Goal: Transaction & Acquisition: Register for event/course

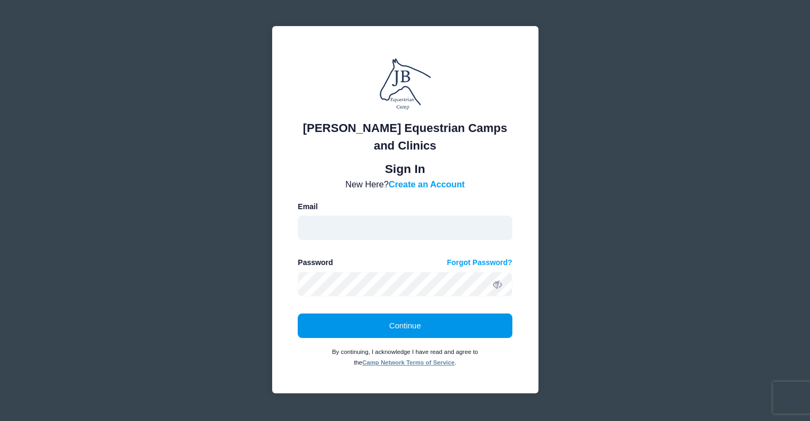
type input "[EMAIL_ADDRESS][DOMAIN_NAME]"
click at [420, 328] on button "Continue" at bounding box center [405, 326] width 215 height 25
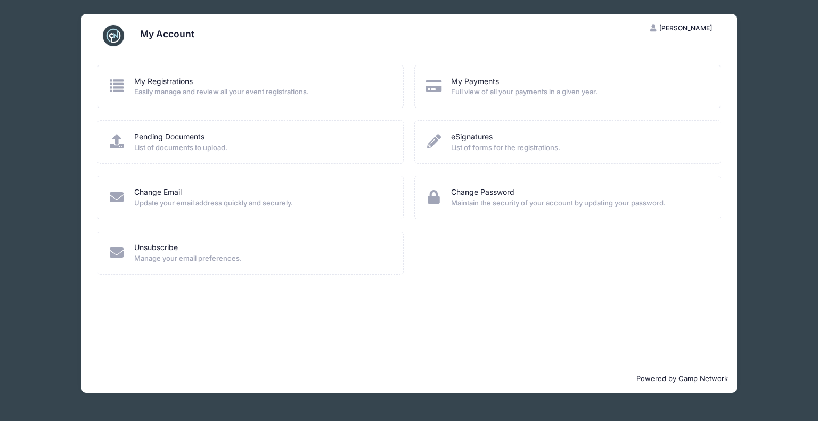
click at [144, 88] on span "Easily manage and review all your event registrations." at bounding box center [262, 92] width 256 height 11
click at [151, 84] on link "My Registrations" at bounding box center [163, 81] width 59 height 11
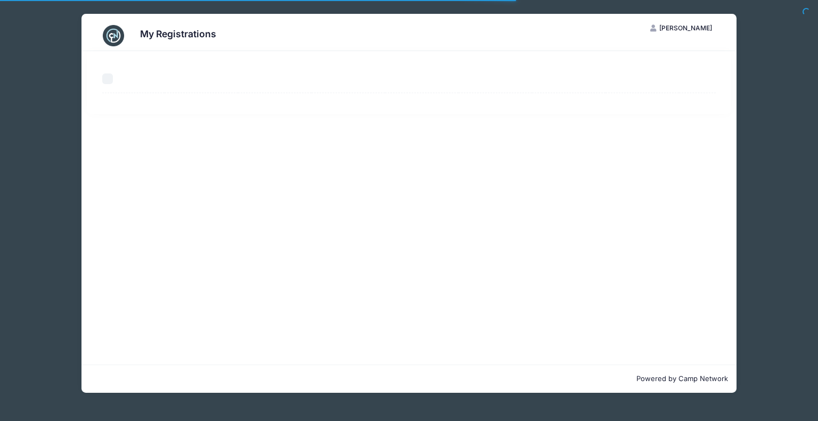
select select "50"
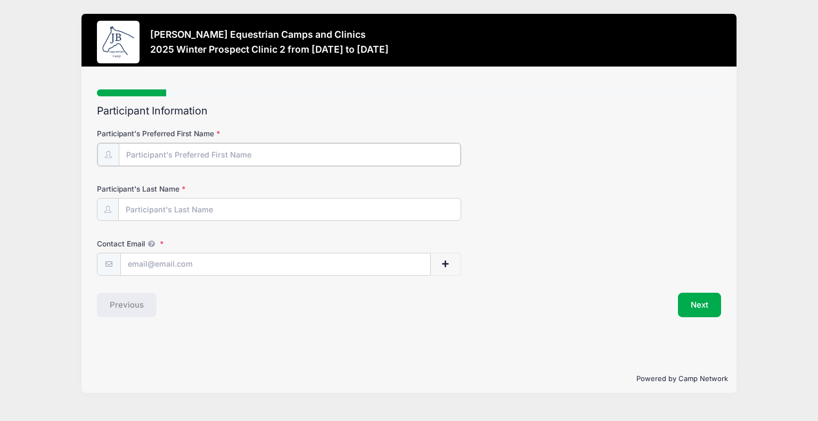
click at [277, 145] on input "Participant's Preferred First Name" at bounding box center [290, 154] width 342 height 23
type input "Liv"
type input "Foltz"
type input "[EMAIL_ADDRESS][DOMAIN_NAME]"
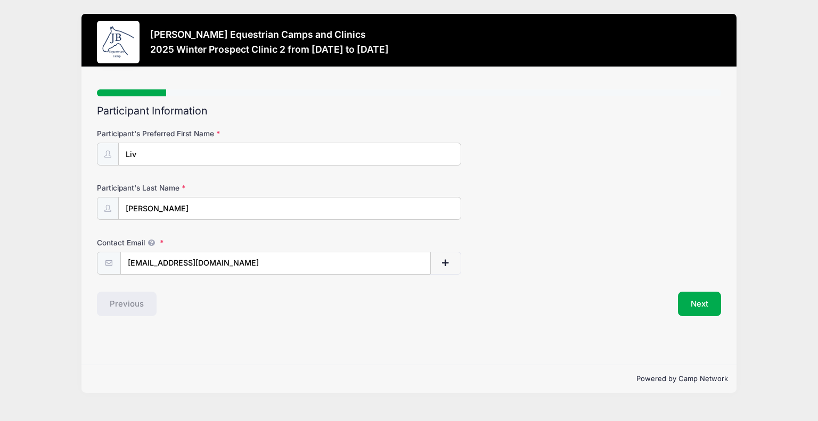
click at [504, 112] on h2 "Participant Information" at bounding box center [409, 111] width 625 height 12
click at [705, 306] on button "Next" at bounding box center [699, 304] width 43 height 25
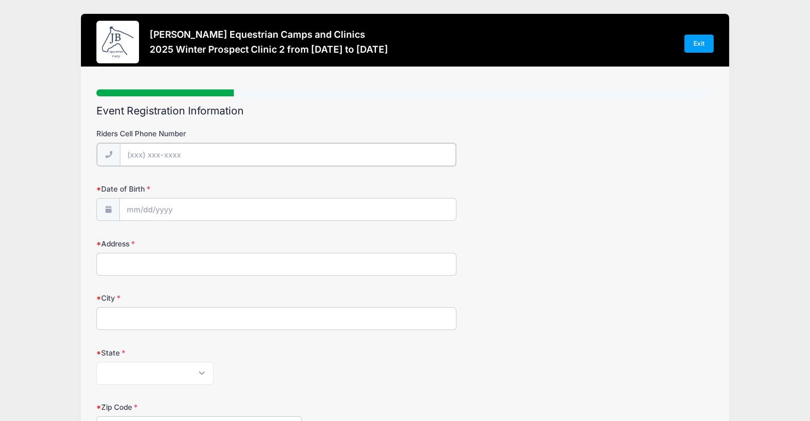
click at [279, 161] on input "Riders Cell Phone Number" at bounding box center [288, 154] width 336 height 23
type input "[PHONE_NUMBER]"
type input "[STREET_ADDRESS]"
type input "[PERSON_NAME][GEOGRAPHIC_DATA]"
select select "FL"
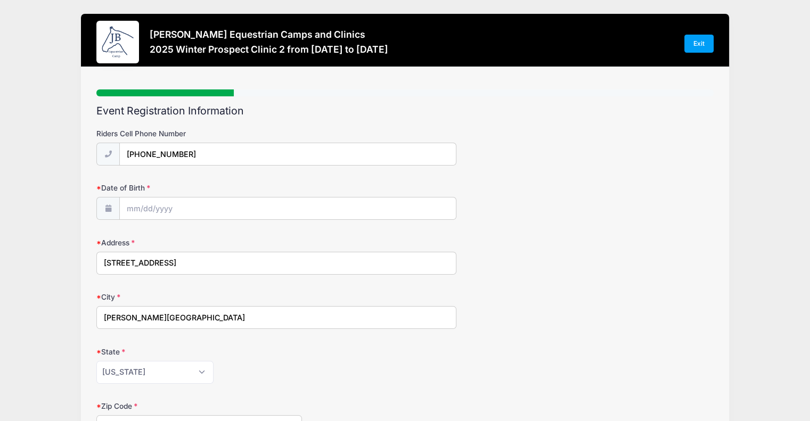
type input "32003"
type input "[PERSON_NAME]"
type input "[EMAIL_ADDRESS][DOMAIN_NAME]"
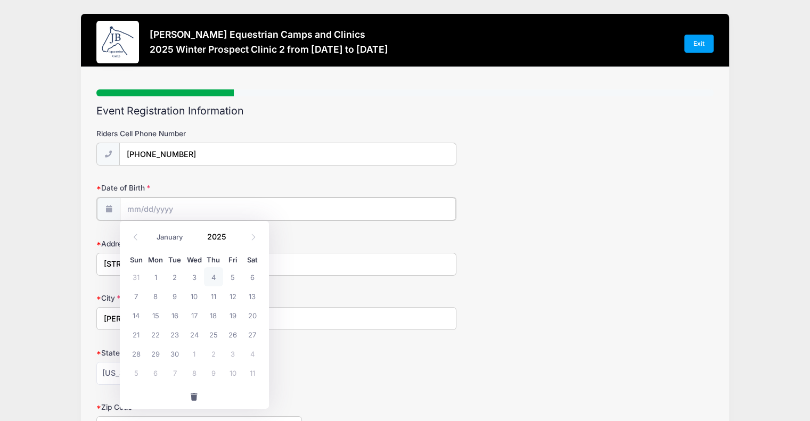
click at [211, 204] on input "Date of Birth" at bounding box center [288, 209] width 336 height 23
click at [198, 213] on input "Date of Birth" at bounding box center [288, 209] width 336 height 23
click at [144, 209] on input "Date of Birth" at bounding box center [288, 209] width 336 height 23
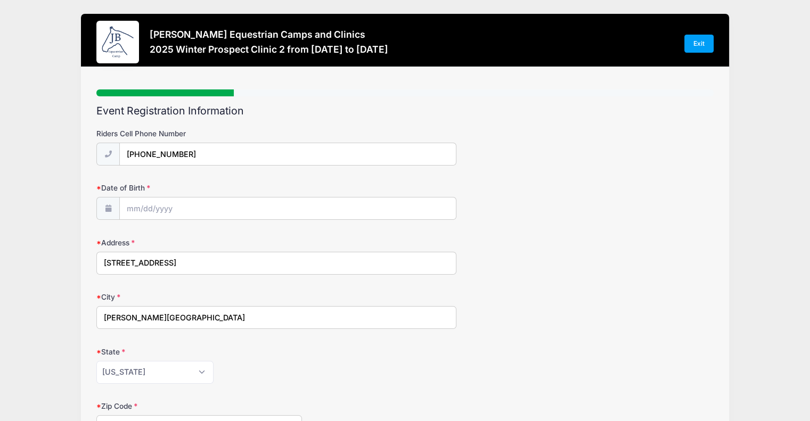
click at [515, 164] on div "Riders Cell Phone Number (904) 505-9314" at bounding box center [405, 146] width 618 height 37
click at [162, 213] on input "Date of Birth" at bounding box center [288, 209] width 336 height 23
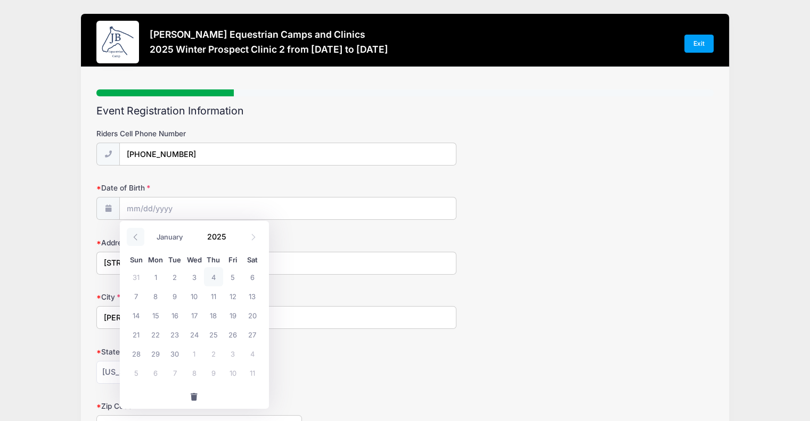
click at [131, 238] on span at bounding box center [136, 237] width 18 height 18
select select "7"
click at [234, 240] on span at bounding box center [233, 241] width 7 height 8
click at [234, 241] on span at bounding box center [233, 241] width 7 height 8
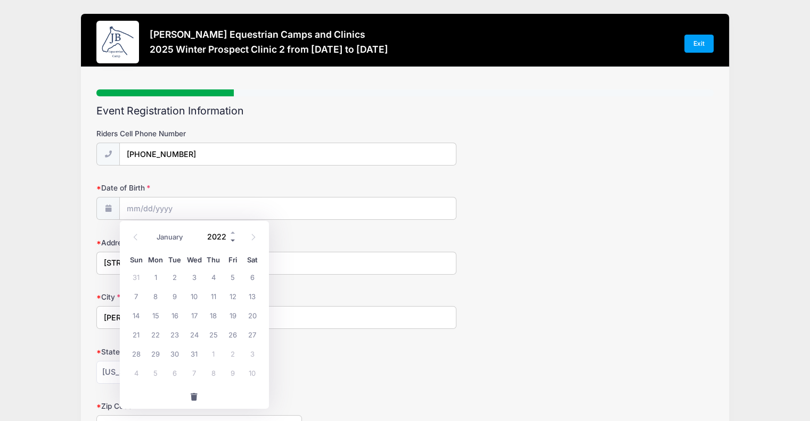
click at [234, 241] on span at bounding box center [233, 241] width 7 height 8
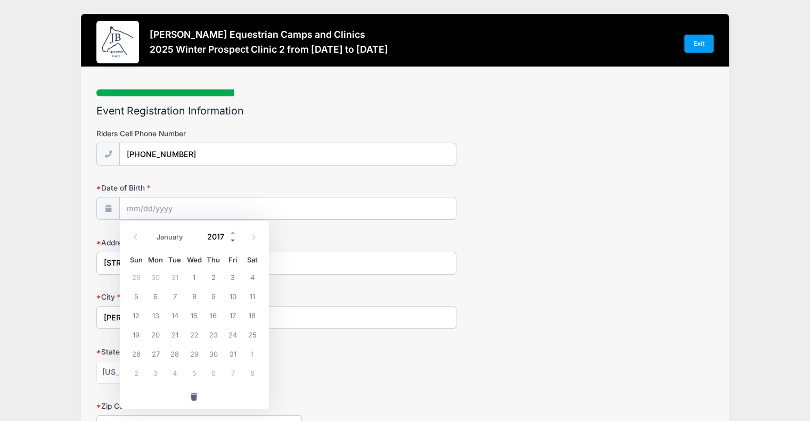
click at [234, 241] on span at bounding box center [233, 241] width 7 height 8
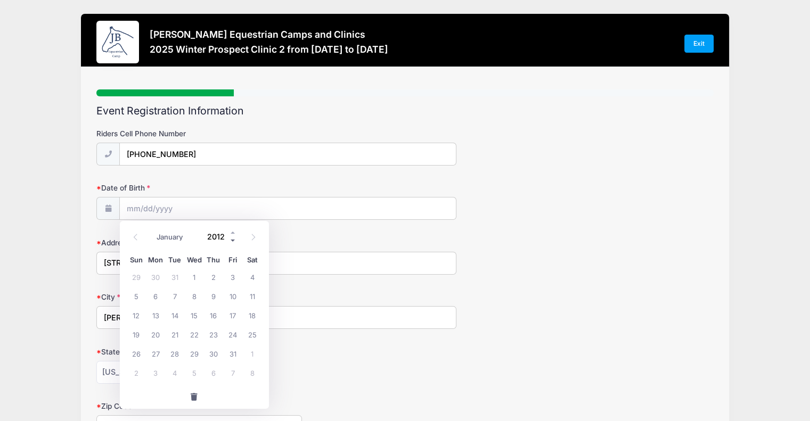
click at [234, 241] on span at bounding box center [233, 241] width 7 height 8
type input "2011"
click at [135, 240] on icon at bounding box center [135, 237] width 7 height 7
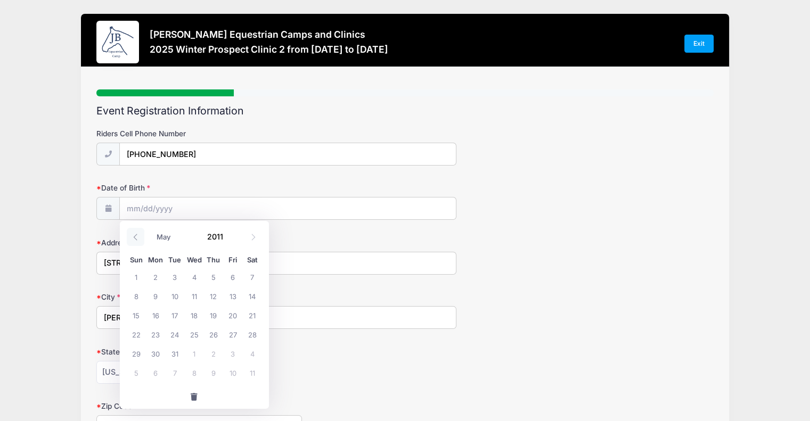
click at [135, 240] on icon at bounding box center [135, 237] width 7 height 7
click at [249, 238] on span at bounding box center [254, 237] width 18 height 18
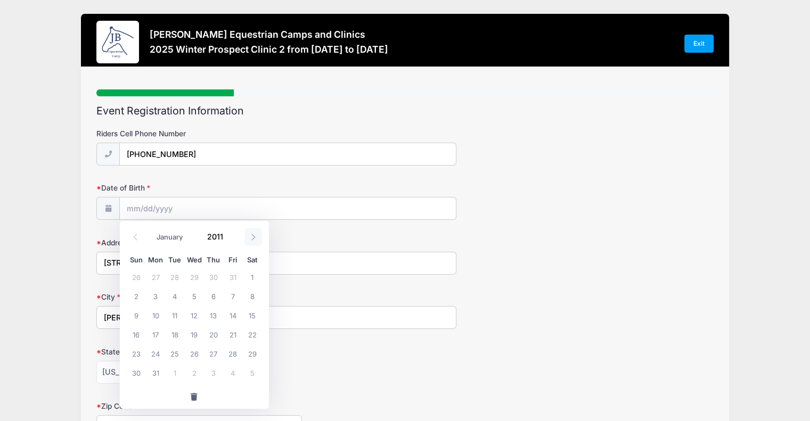
select select "1"
drag, startPoint x: 188, startPoint y: 313, endPoint x: 201, endPoint y: 312, distance: 12.8
click at [189, 313] on span "16" at bounding box center [193, 315] width 19 height 19
type input "[DATE]"
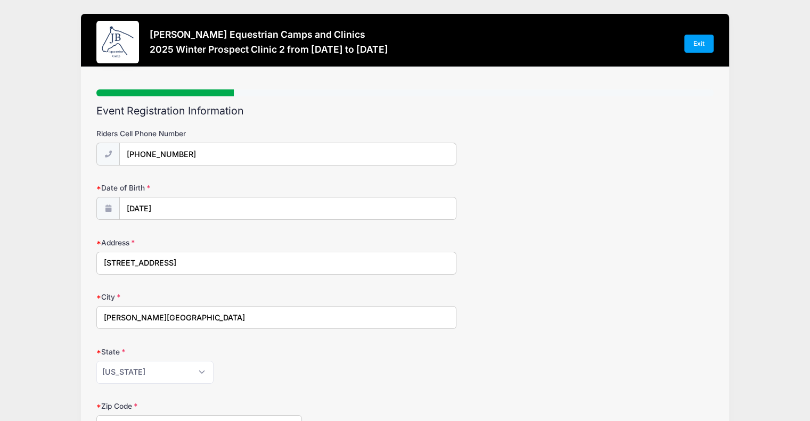
click at [228, 255] on input "[STREET_ADDRESS]" at bounding box center [276, 263] width 360 height 23
type input "[STREET_ADDRESS]"
click at [220, 148] on input "[PHONE_NUMBER]" at bounding box center [288, 154] width 336 height 23
type input "[PHONE_NUMBER]"
click at [257, 319] on input "[PERSON_NAME][GEOGRAPHIC_DATA]" at bounding box center [276, 317] width 360 height 23
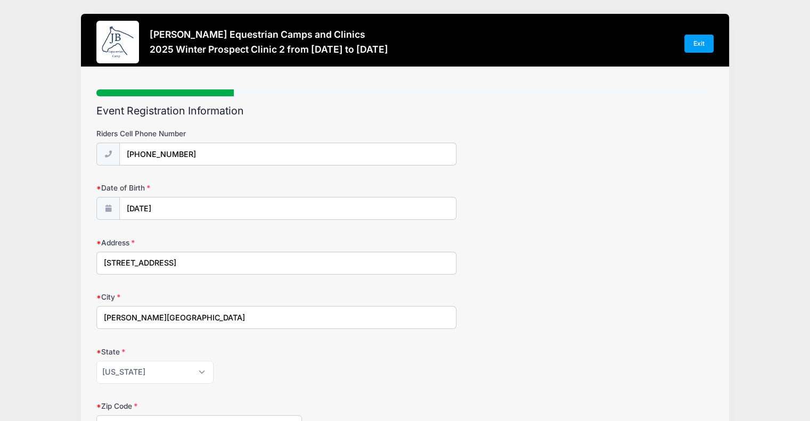
type input "[PERSON_NAME][GEOGRAPHIC_DATA]"
click at [132, 369] on select "Alabama Alaska American Samoa Arizona Arkansas Armed Forces Africa Armed Forces…" at bounding box center [154, 372] width 117 height 23
click at [141, 373] on select "Alabama Alaska American Samoa Arizona Arkansas Armed Forces Africa Armed Forces…" at bounding box center [154, 372] width 117 height 23
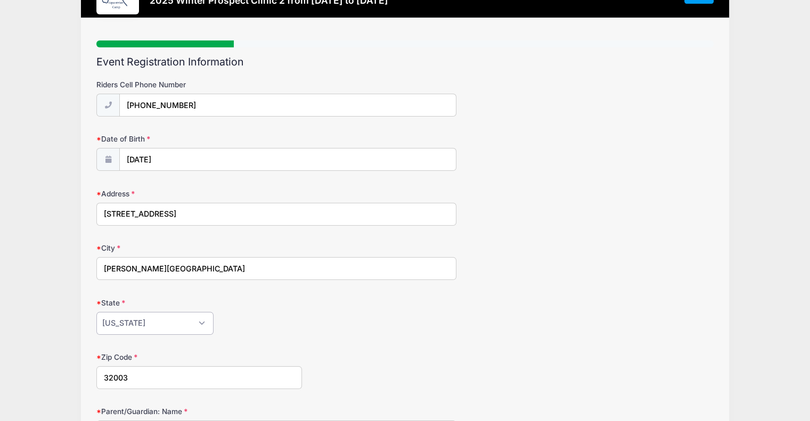
scroll to position [107, 0]
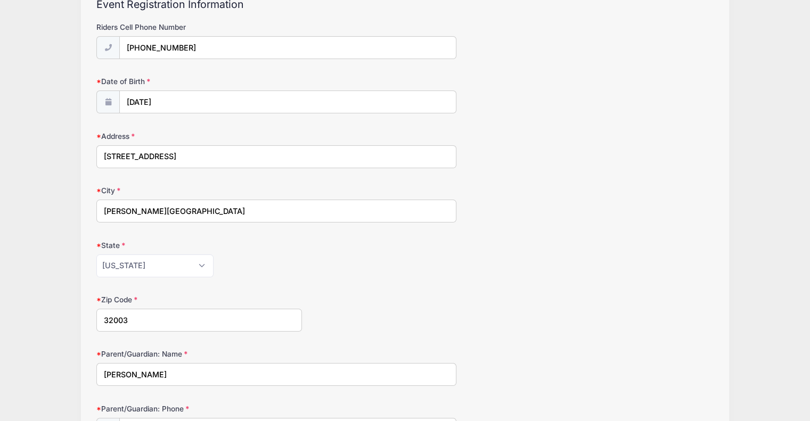
click at [170, 299] on label "Zip Code" at bounding box center [199, 300] width 206 height 11
click at [170, 309] on input "32003" at bounding box center [199, 320] width 206 height 23
click at [169, 321] on input "32003" at bounding box center [199, 320] width 206 height 23
type input "32003"
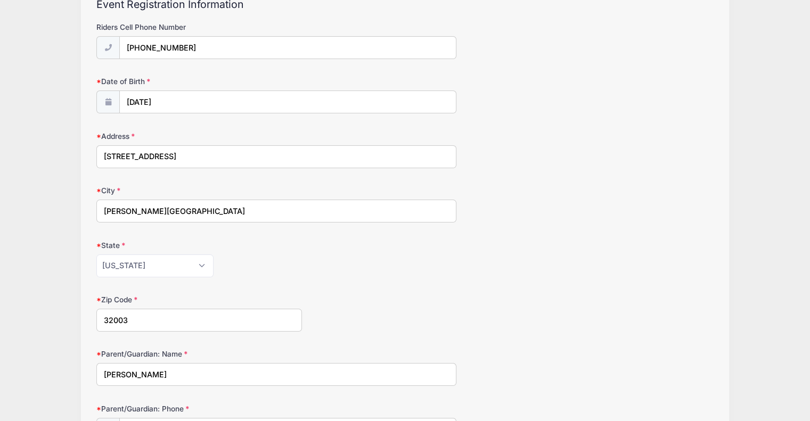
click at [234, 366] on input "[PERSON_NAME]" at bounding box center [276, 374] width 360 height 23
type input "[PERSON_NAME]"
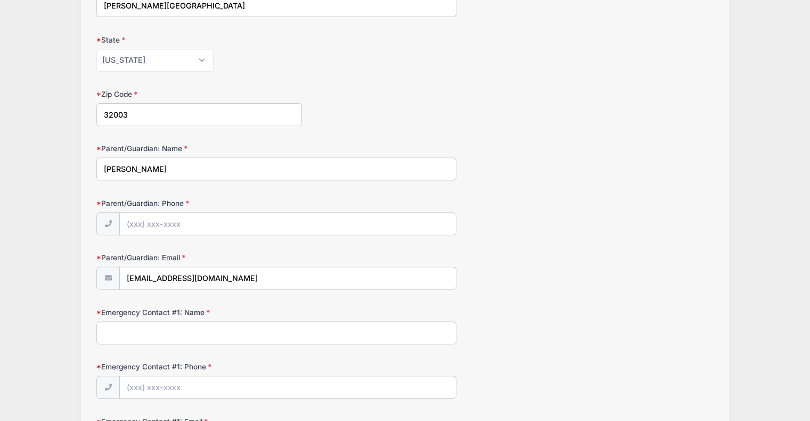
scroll to position [320, 0]
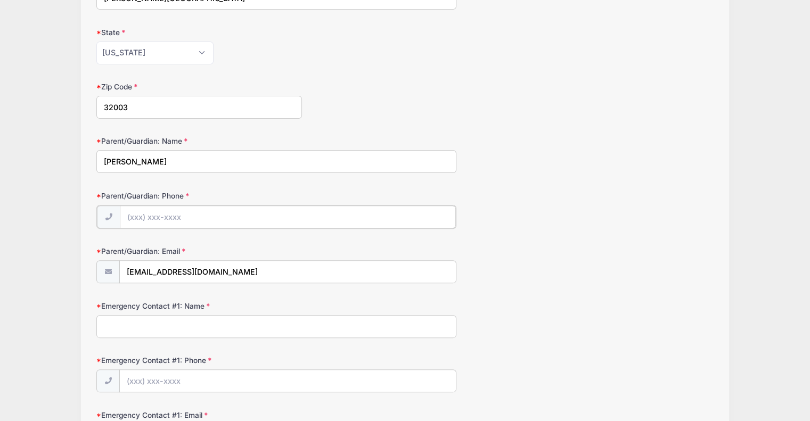
click at [208, 208] on input "Parent/Guardian: Phone" at bounding box center [288, 217] width 336 height 23
type input "[PHONE_NUMBER]"
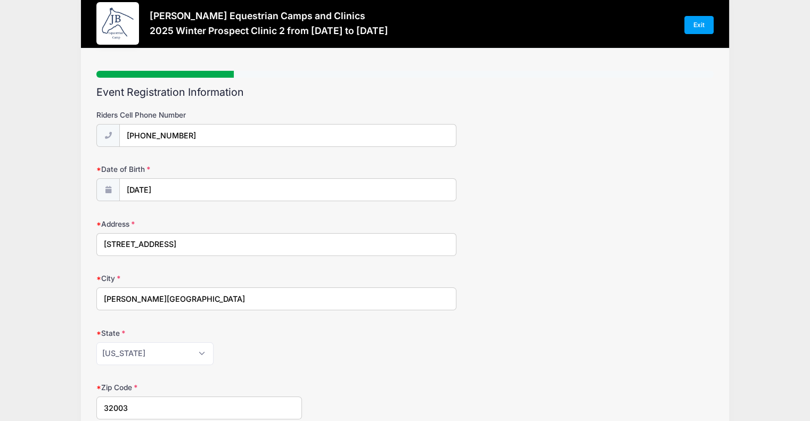
scroll to position [0, 0]
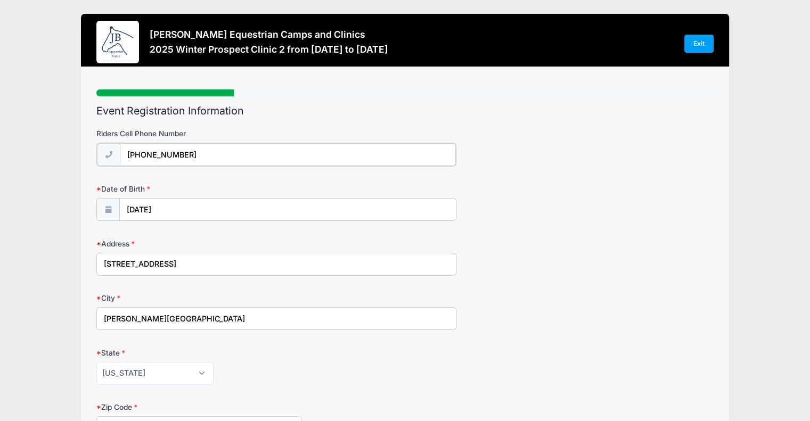
drag, startPoint x: 250, startPoint y: 156, endPoint x: 4, endPoint y: 145, distance: 246.9
type input "[PHONE_NUMBER]"
click at [553, 265] on div "Address 2304 Bridgewater Ct" at bounding box center [405, 256] width 618 height 37
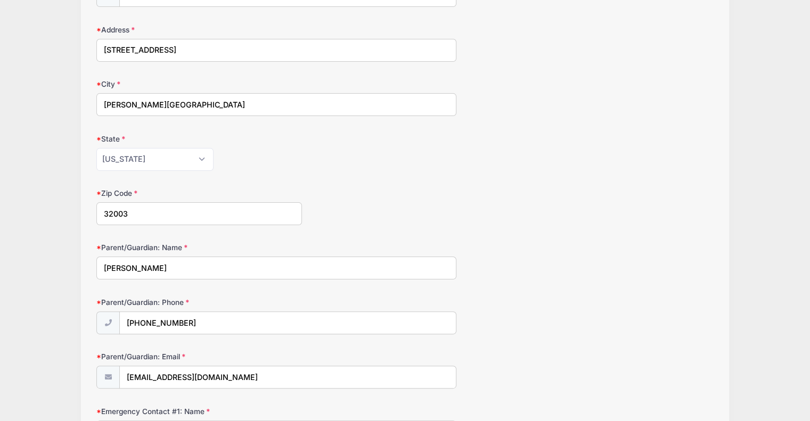
scroll to position [266, 0]
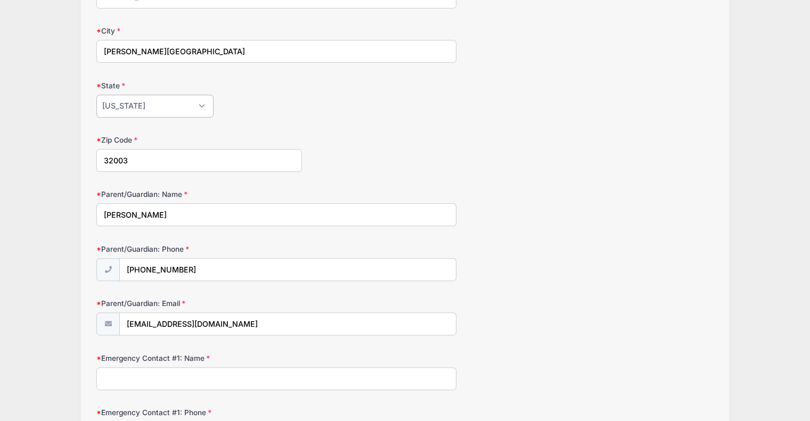
click at [153, 96] on select "Alabama Alaska American Samoa Arizona Arkansas Armed Forces Africa Armed Forces…" at bounding box center [154, 106] width 117 height 23
click at [96, 95] on select "Alabama Alaska American Samoa Arizona Arkansas Armed Forces Africa Armed Forces…" at bounding box center [154, 106] width 117 height 23
click at [160, 113] on select "Alabama Alaska American Samoa Arizona Arkansas Armed Forces Africa Armed Forces…" at bounding box center [154, 106] width 117 height 23
select select "FL"
click at [96, 95] on select "Alabama Alaska American Samoa Arizona Arkansas Armed Forces Africa Armed Forces…" at bounding box center [154, 106] width 117 height 23
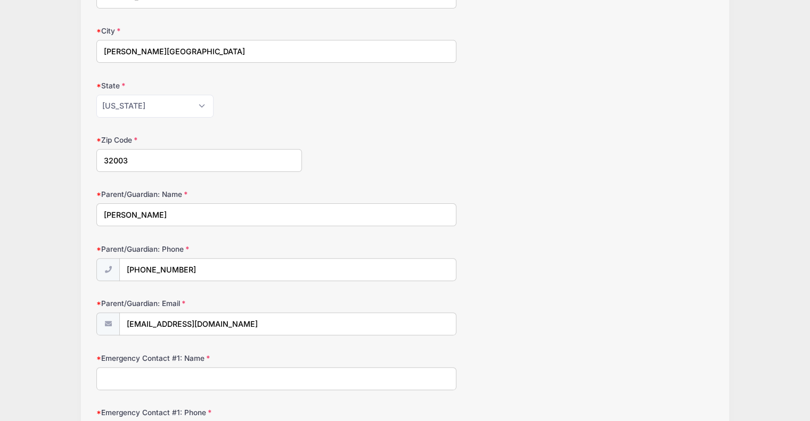
click at [298, 274] on input "[PHONE_NUMBER]" at bounding box center [288, 270] width 336 height 23
type input "[PHONE_NUMBER]"
click at [288, 321] on input "[EMAIL_ADDRESS][DOMAIN_NAME]" at bounding box center [288, 324] width 336 height 23
type input "[EMAIL_ADDRESS][DOMAIN_NAME]"
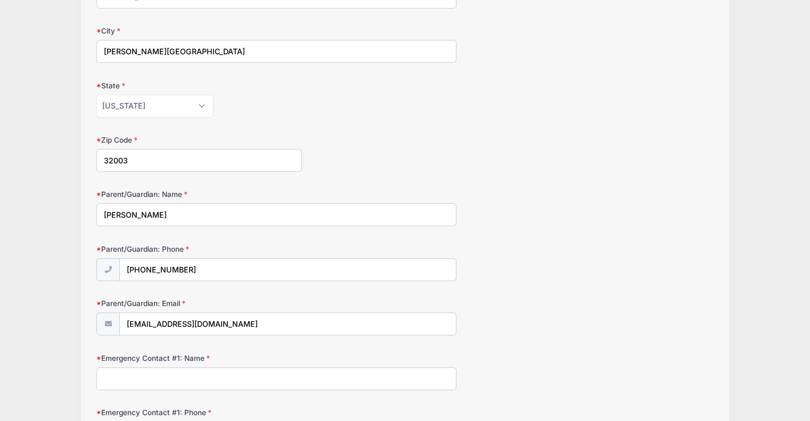
click at [615, 261] on div "Parent/Guardian: Phone (904) 505-9314" at bounding box center [405, 262] width 618 height 37
click at [230, 368] on input "Emergency Contact #1: Name" at bounding box center [276, 379] width 360 height 23
type input "[PERSON_NAME]"
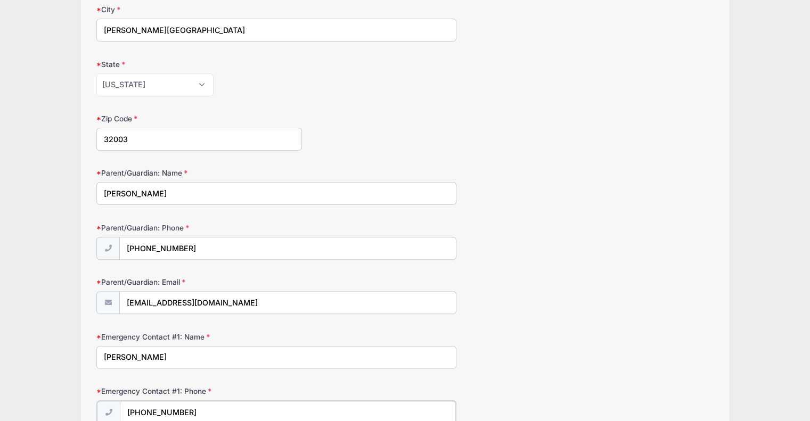
type input "[PHONE_NUMBER]"
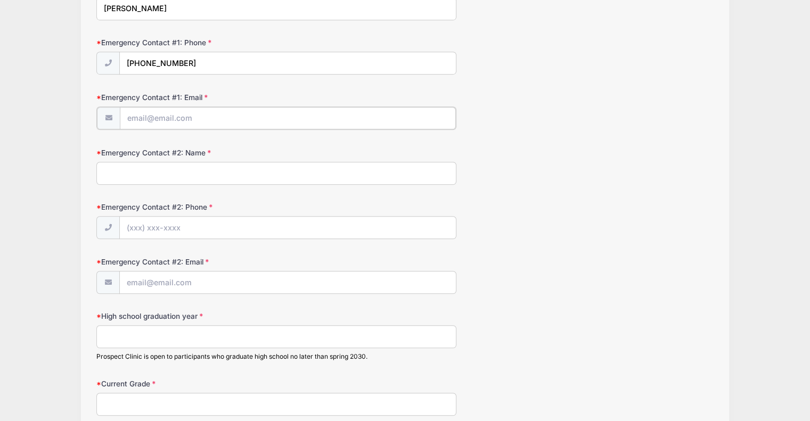
scroll to position [648, 0]
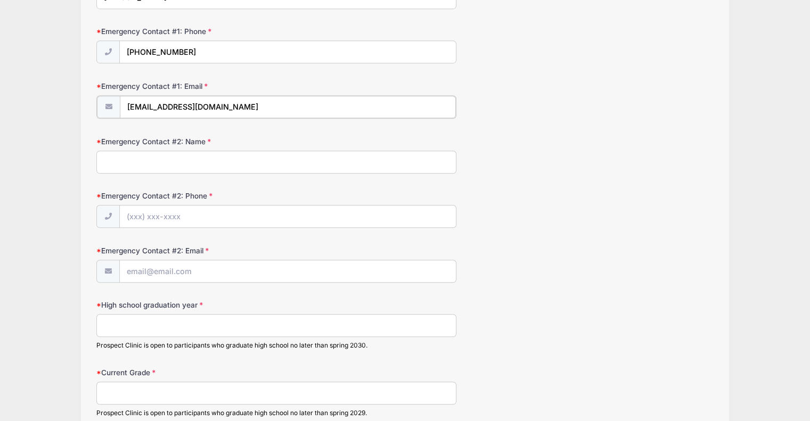
type input "[EMAIL_ADDRESS][DOMAIN_NAME]"
type input "[PERSON_NAME]"
type input "[PHONE_NUMBER]"
type input "[EMAIL_ADDRESS][DOMAIN_NAME]"
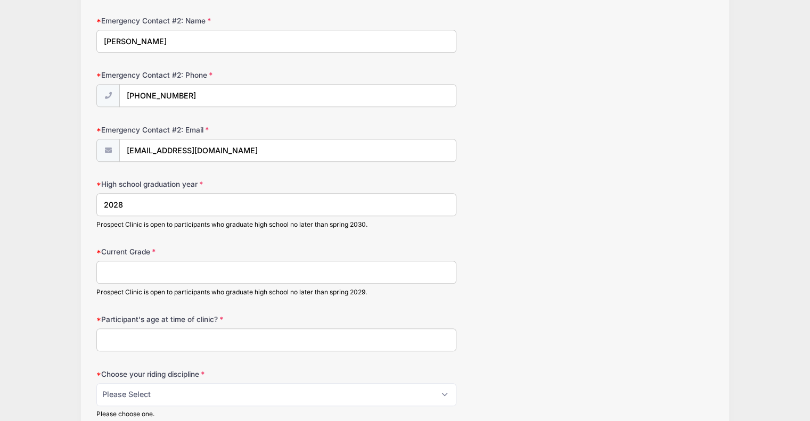
scroll to position [808, 0]
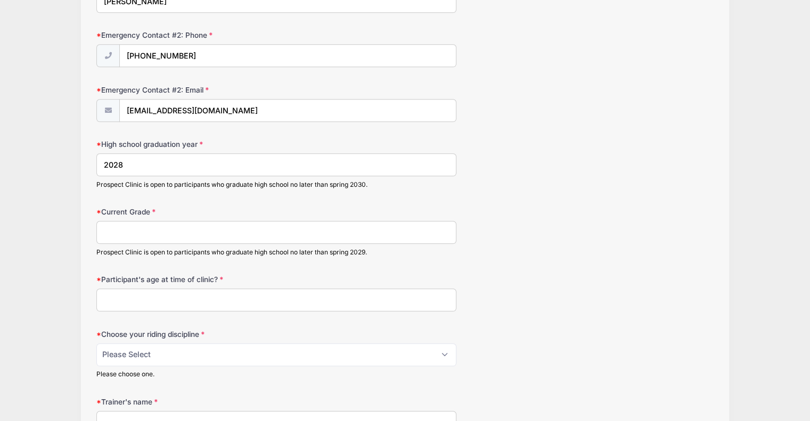
type input "2028"
click at [169, 234] on input "Current Grade" at bounding box center [276, 232] width 360 height 23
type input "9"
type input "14"
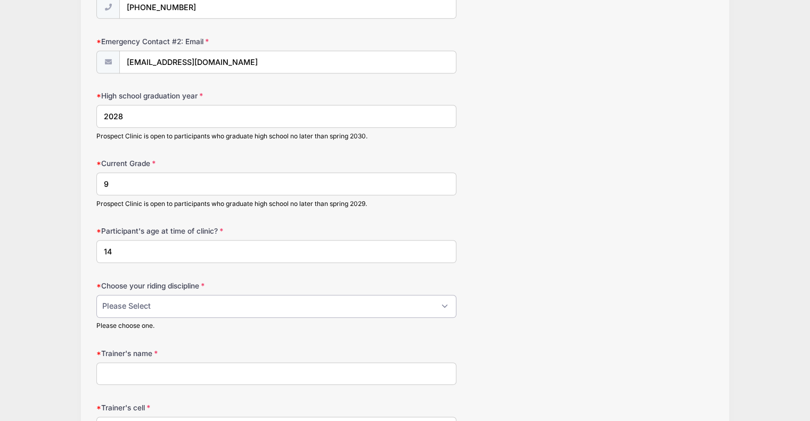
scroll to position [968, 0]
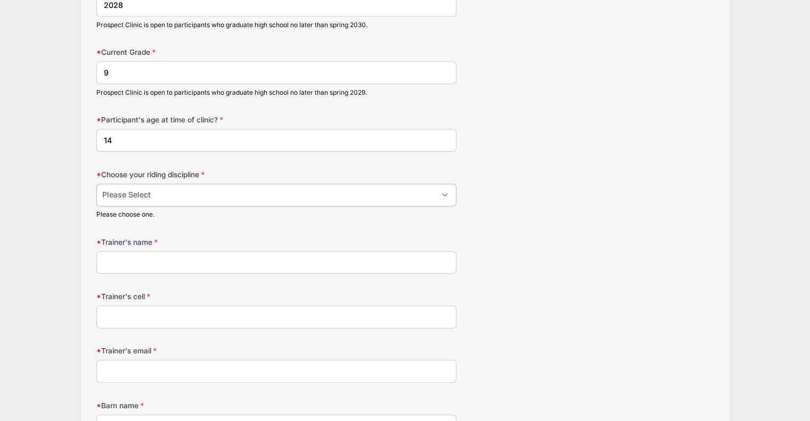
click at [193, 198] on select "Please Select jumping seat western reining western horsemanship" at bounding box center [276, 195] width 360 height 23
select select "jumping seat"
click at [96, 184] on select "Please Select jumping seat western reining western horsemanship" at bounding box center [276, 195] width 360 height 23
click at [224, 265] on input "Trainer's name" at bounding box center [276, 263] width 360 height 23
type input "[PERSON_NAME]"
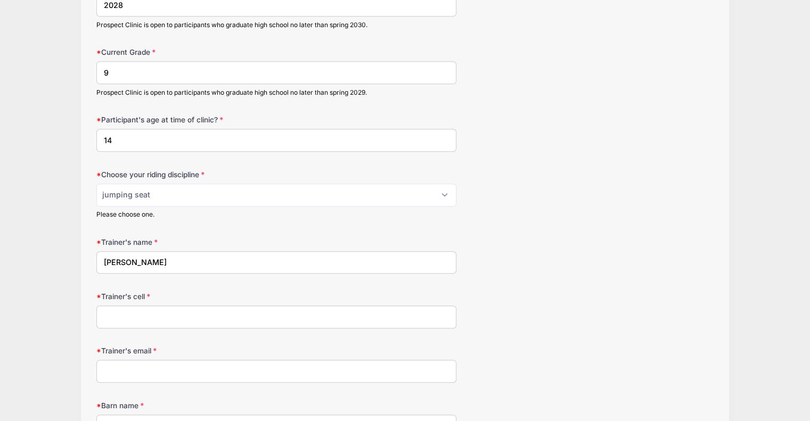
click at [222, 317] on input "Trainer's cell" at bounding box center [276, 317] width 360 height 23
type input "9045535177"
click at [261, 360] on input "Trainer's email" at bounding box center [276, 371] width 360 height 23
click at [173, 364] on input "Trainer's email" at bounding box center [276, 371] width 360 height 23
paste input "[PERSON_NAME][EMAIL_ADDRESS][PERSON_NAME][DOMAIN_NAME]"
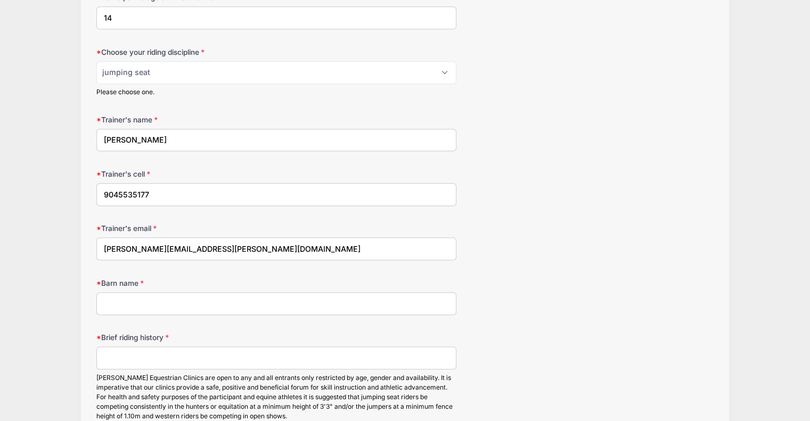
scroll to position [1128, 0]
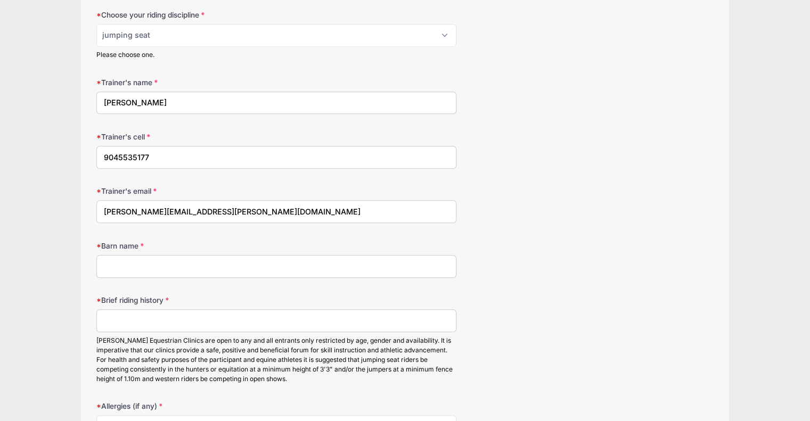
type input "[PERSON_NAME][EMAIL_ADDRESS][PERSON_NAME][DOMAIN_NAME]"
click at [198, 262] on input "Barn name" at bounding box center [276, 266] width 360 height 23
click at [202, 260] on input "Barn name" at bounding box center [276, 266] width 360 height 23
type input "[PERSON_NAME][GEOGRAPHIC_DATA]"
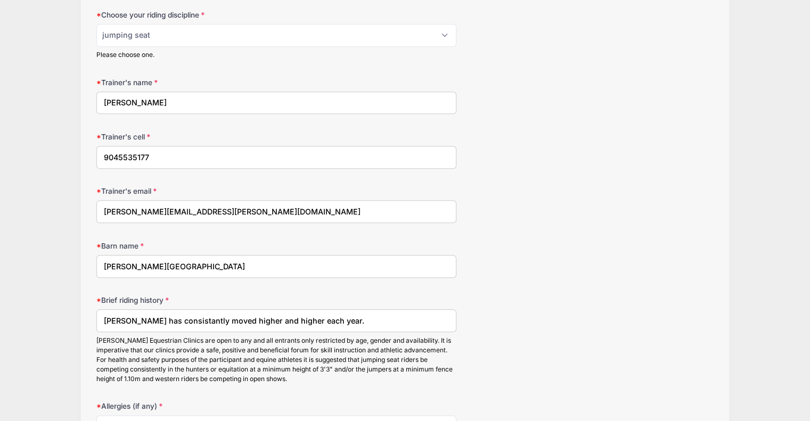
click at [159, 315] on input "Liv has consistantly moved higher and higher each year." at bounding box center [276, 321] width 360 height 23
click at [360, 320] on input "Liv has consistently moved higher and higher each year." at bounding box center [276, 321] width 360 height 23
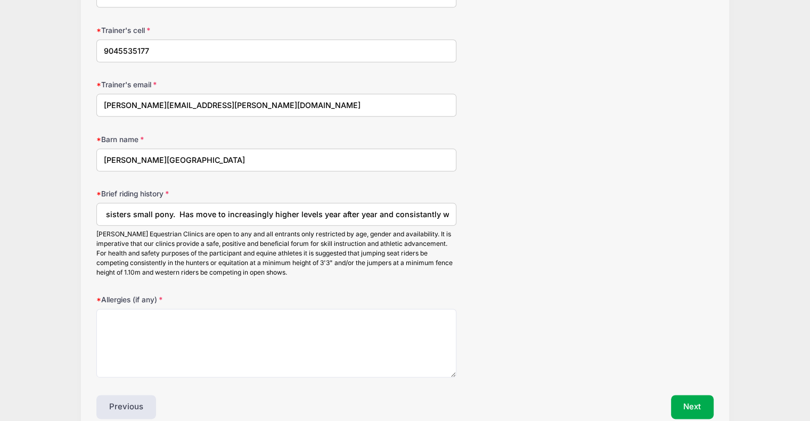
scroll to position [0, 355]
type input "[PERSON_NAME] has grit. No fear, will ride anything anytime. Retired Grand Prix…"
click at [217, 323] on textarea "Allergies (if any)" at bounding box center [276, 343] width 360 height 69
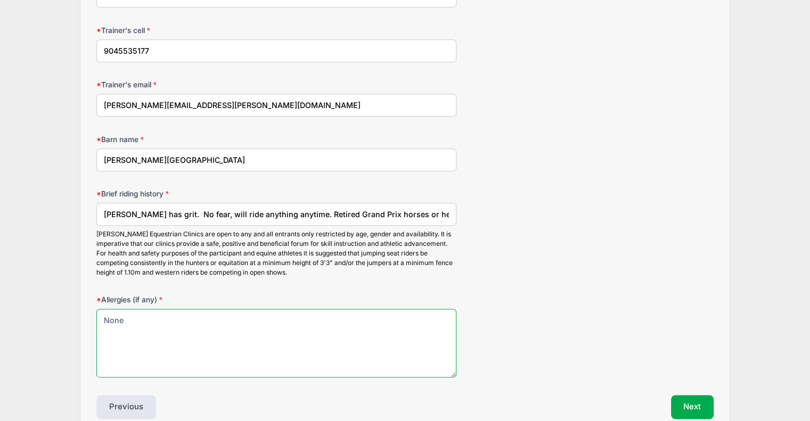
scroll to position [1282, 0]
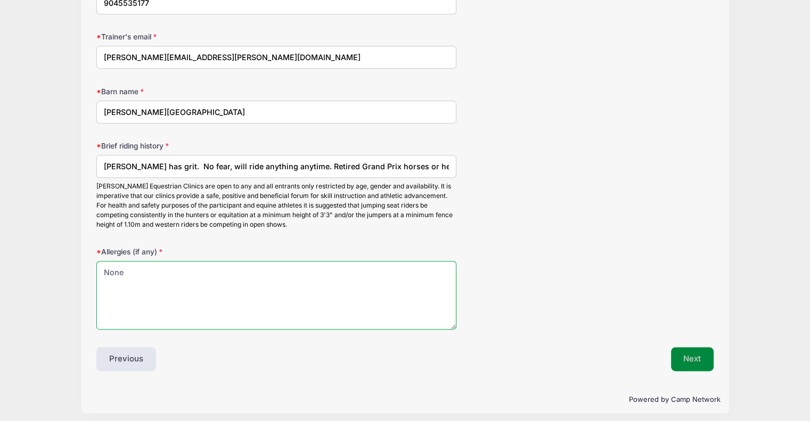
type textarea "None"
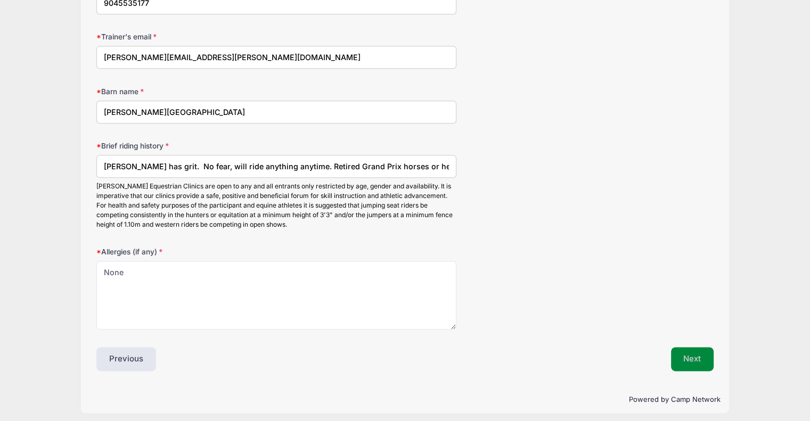
click at [682, 354] on button "Next" at bounding box center [692, 359] width 43 height 25
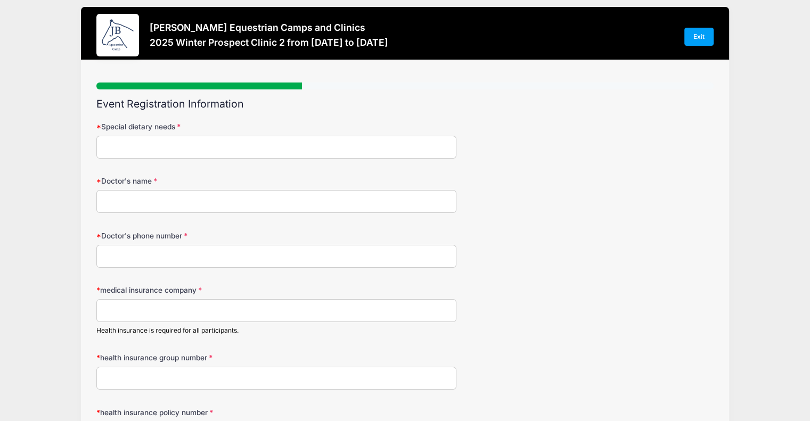
scroll to position [0, 0]
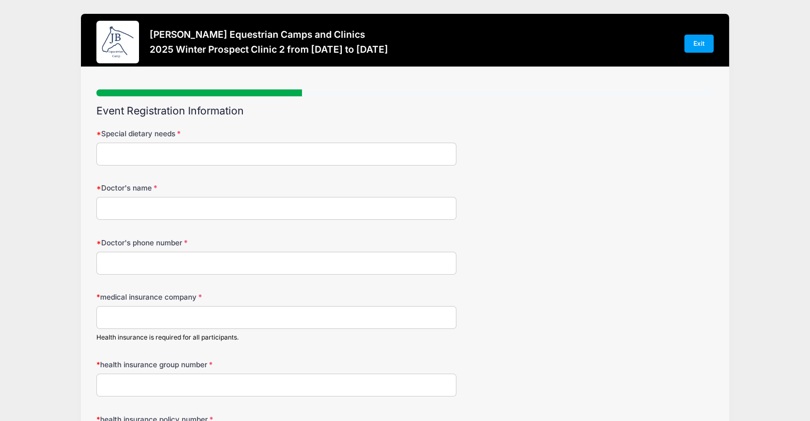
click at [122, 158] on input "Special dietary needs" at bounding box center [276, 154] width 360 height 23
type input "None"
click at [127, 202] on input "Doctor's name" at bounding box center [276, 208] width 360 height 23
click at [126, 319] on input "medical insurance company" at bounding box center [276, 317] width 360 height 23
type input "Blue Cross Blue Shield"
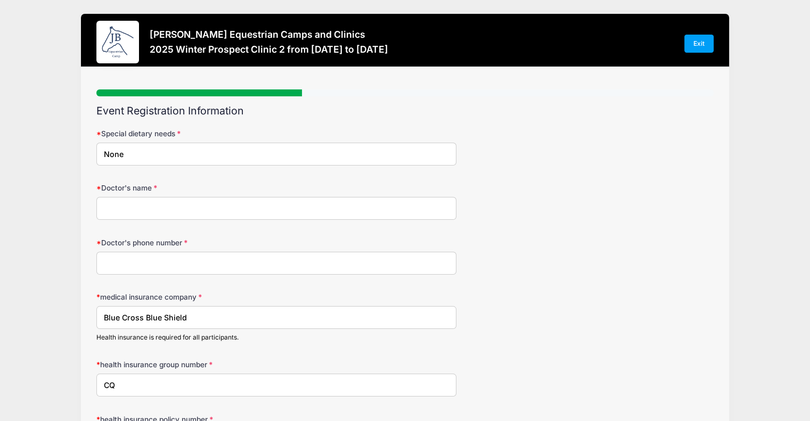
type input "C"
type input "009123"
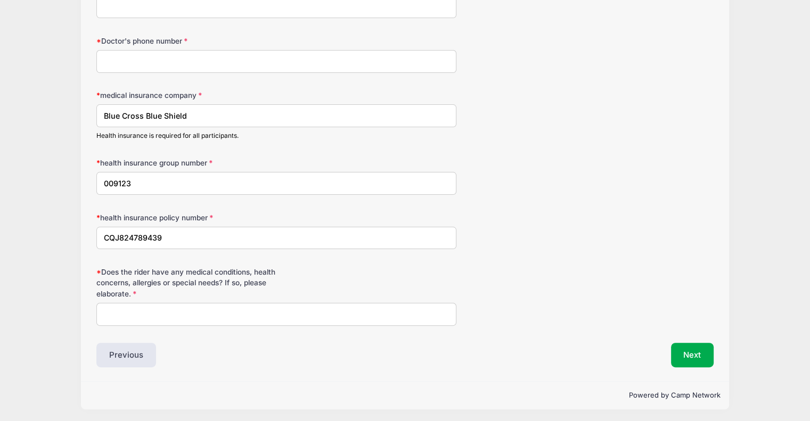
type input "CQJ824789439"
click at [254, 309] on input "Does the rider have any medical conditions, health concerns, allergies or speci…" at bounding box center [276, 314] width 360 height 23
type input "n"
type input "None"
click at [696, 353] on button "Next" at bounding box center [692, 355] width 43 height 25
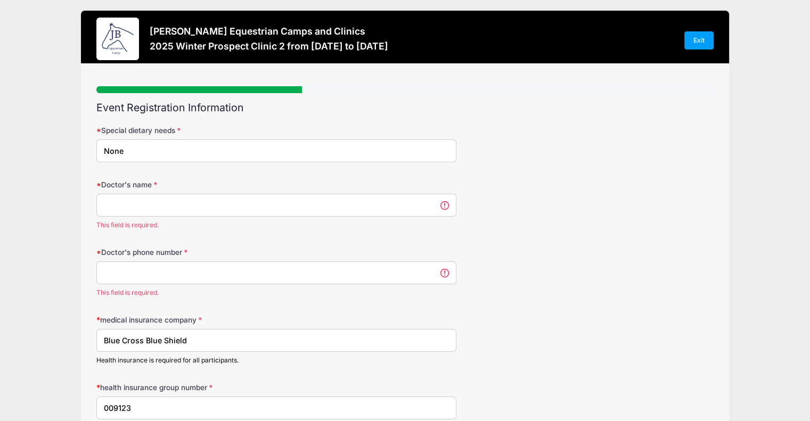
scroll to position [0, 0]
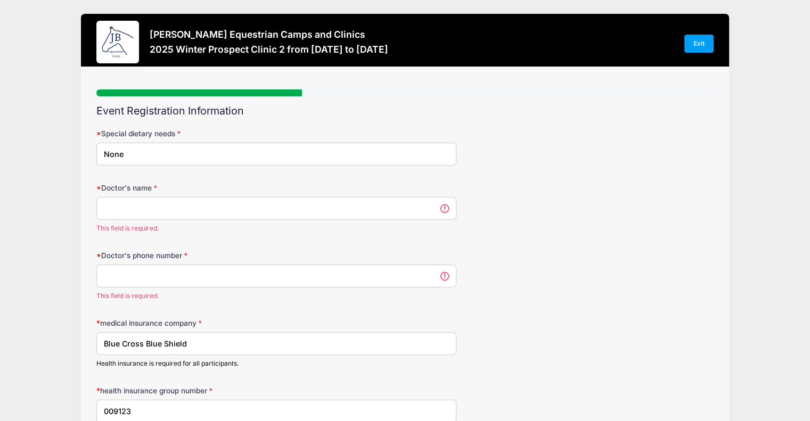
click at [280, 208] on input "Doctor's name" at bounding box center [276, 208] width 360 height 23
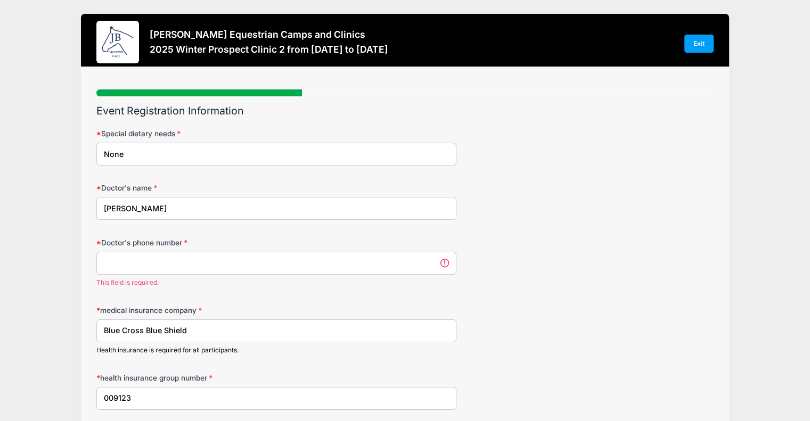
type input "[PERSON_NAME]"
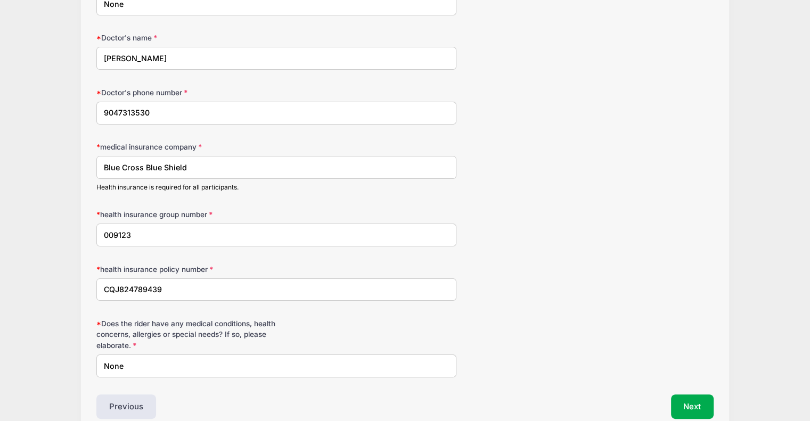
scroll to position [202, 0]
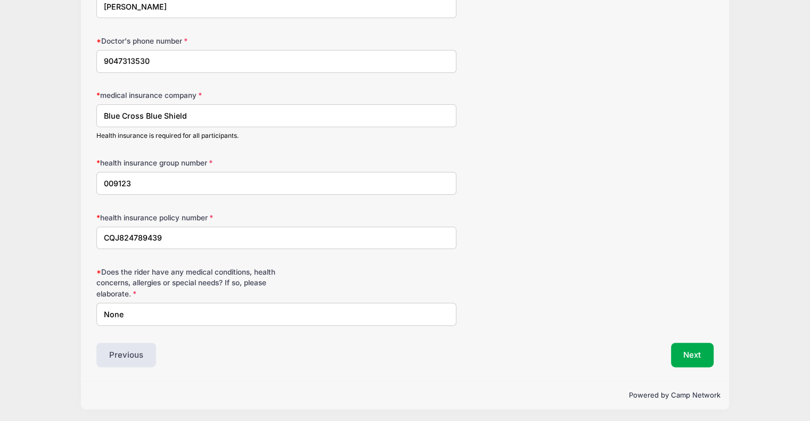
type input "9047313530"
click at [689, 353] on button "Next" at bounding box center [692, 355] width 43 height 25
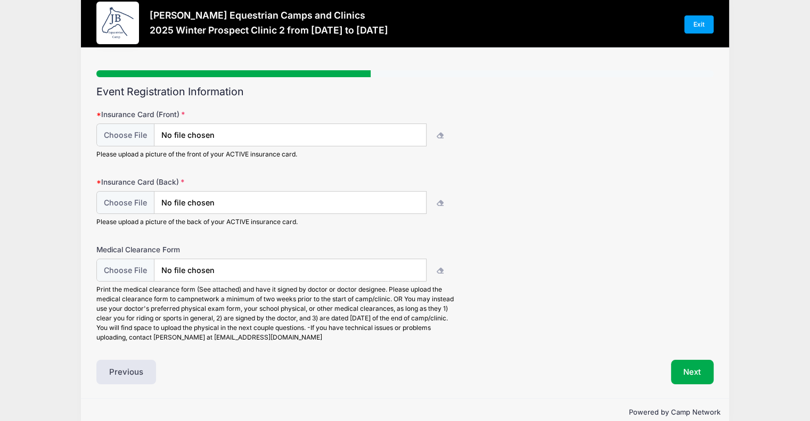
scroll to position [0, 0]
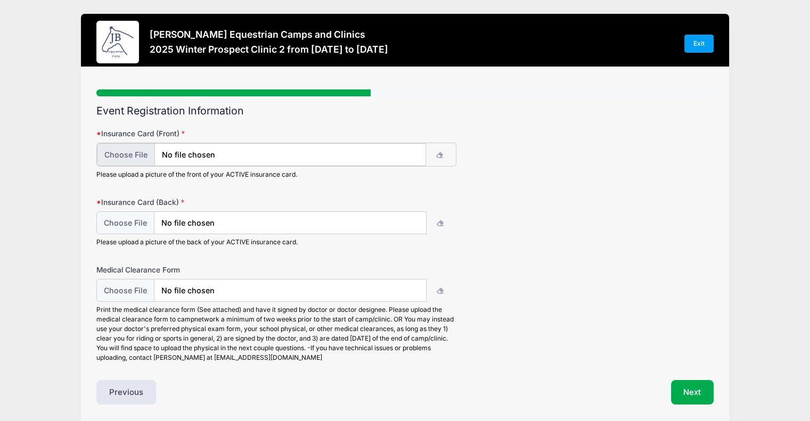
click at [281, 151] on input "file" at bounding box center [261, 154] width 329 height 23
type input "C:\fakepath\IMG_0041.jpg"
click at [236, 150] on input "file" at bounding box center [261, 154] width 329 height 23
click at [346, 222] on input "file" at bounding box center [261, 222] width 329 height 23
type input "C:\fakepath\IMG_0041.jpg"
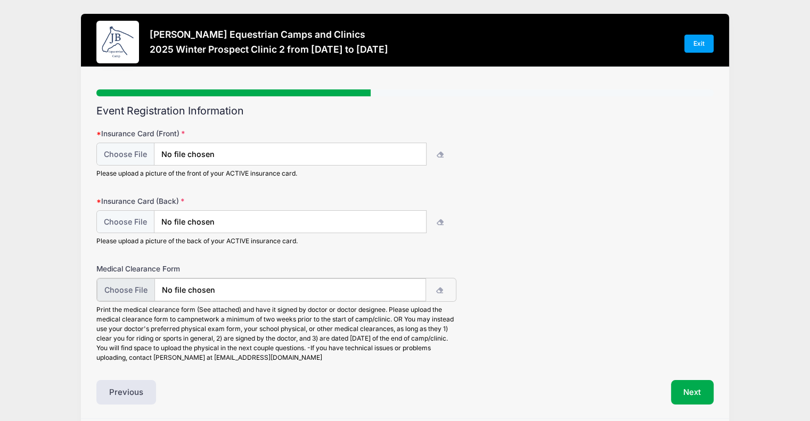
click at [356, 295] on input "file" at bounding box center [261, 290] width 329 height 23
type input "C:\fakepath\IMG_0042.jpg"
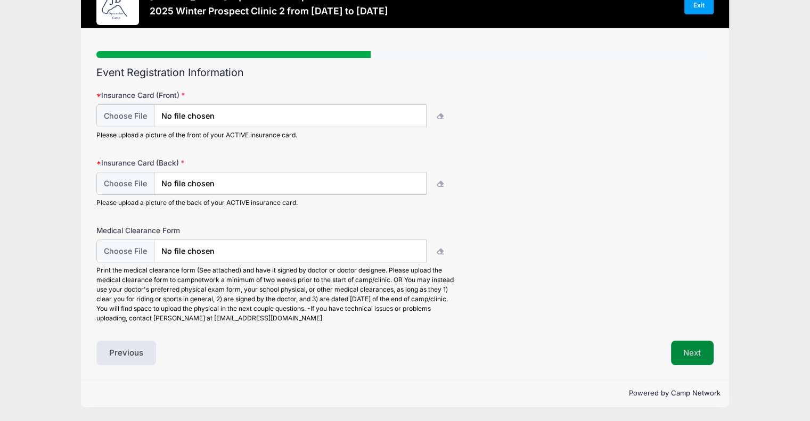
click at [687, 348] on button "Next" at bounding box center [692, 353] width 43 height 25
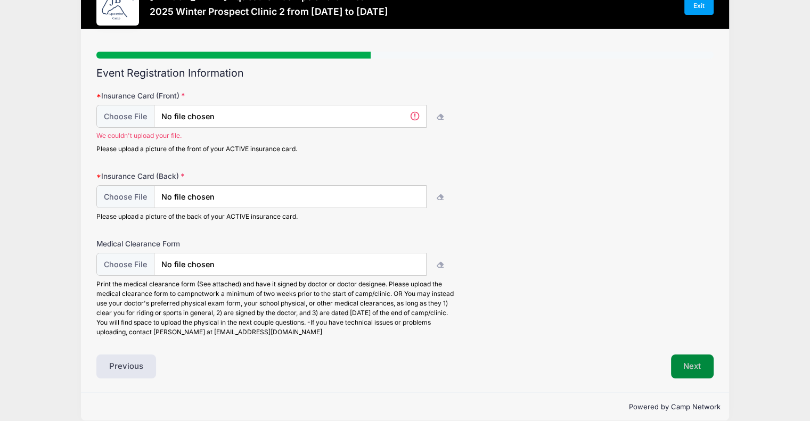
scroll to position [51, 0]
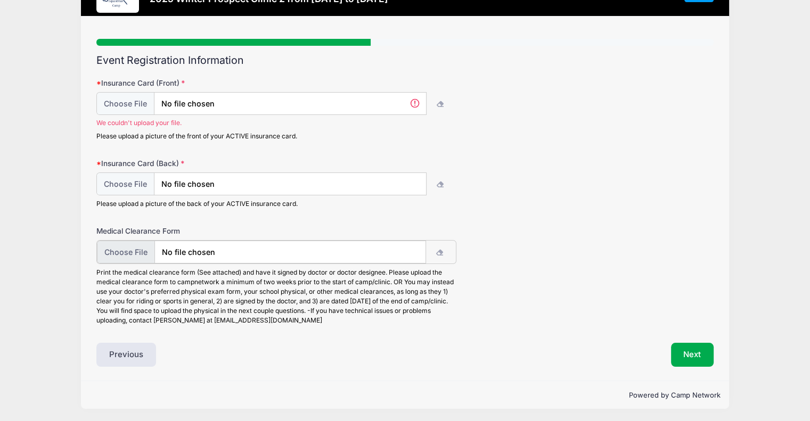
click at [224, 255] on input "file" at bounding box center [261, 252] width 329 height 23
click at [260, 107] on input "file" at bounding box center [261, 104] width 329 height 23
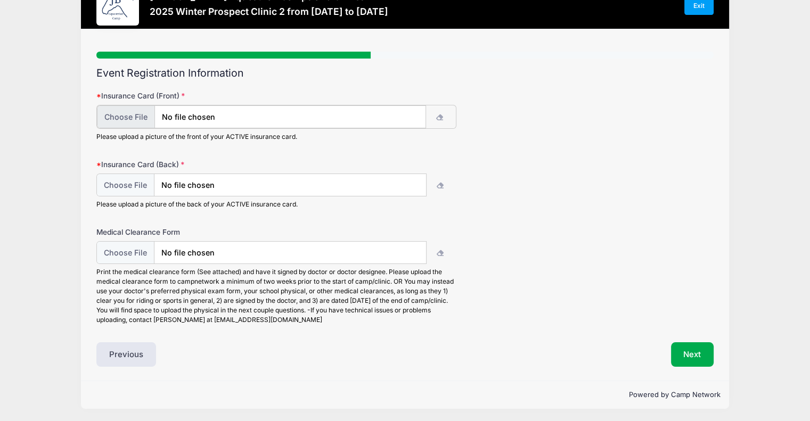
scroll to position [38, 0]
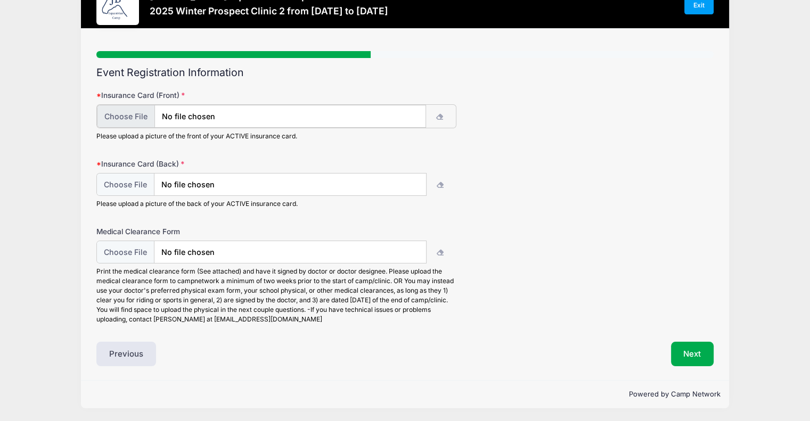
click at [267, 117] on input "file" at bounding box center [261, 116] width 329 height 23
type input "C:\fakepath\IMG_0042.jpg"
click at [266, 180] on input "file" at bounding box center [261, 184] width 329 height 23
click at [679, 266] on div "Medical Clearance Form Print the medical clearance form (See attached) and have…" at bounding box center [405, 274] width 618 height 99
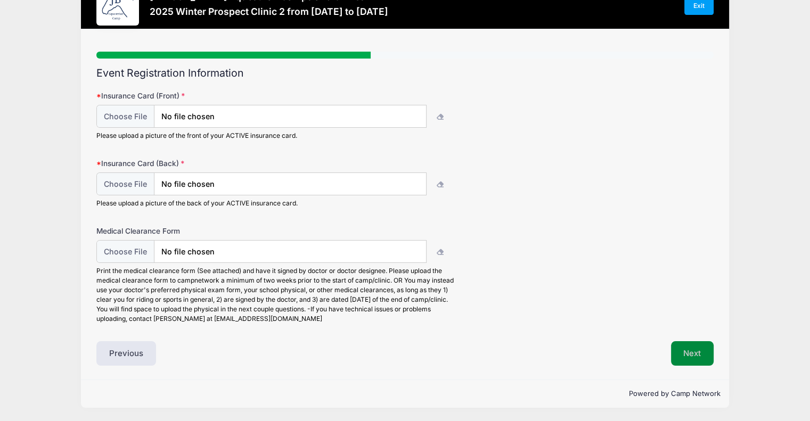
click at [684, 344] on button "Next" at bounding box center [692, 354] width 43 height 25
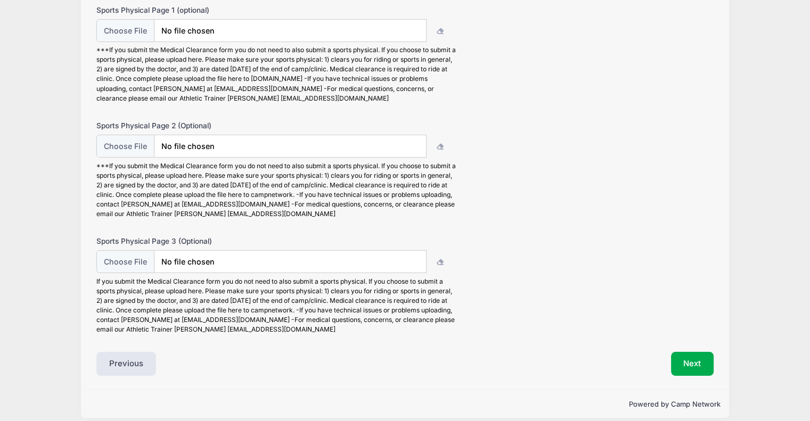
scroll to position [134, 0]
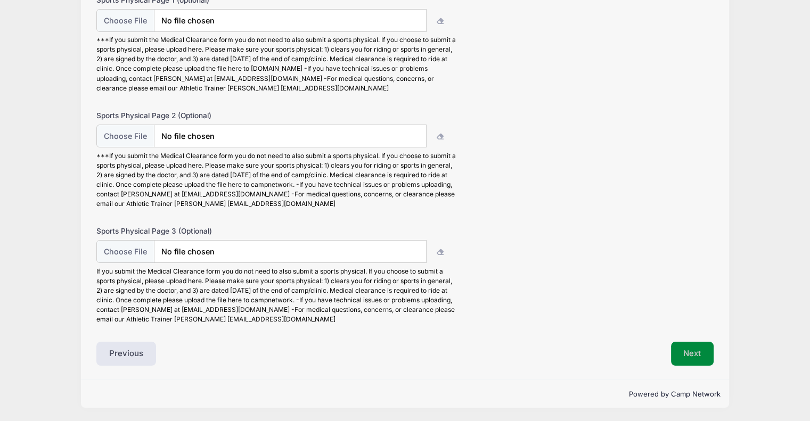
click at [695, 353] on button "Next" at bounding box center [692, 354] width 43 height 25
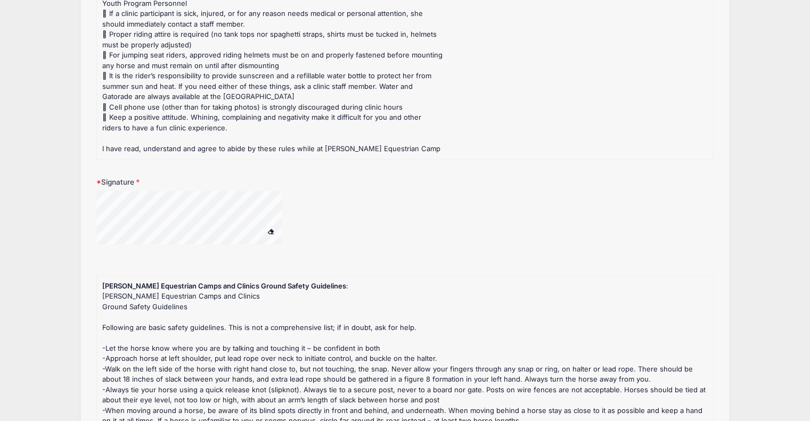
scroll to position [160, 0]
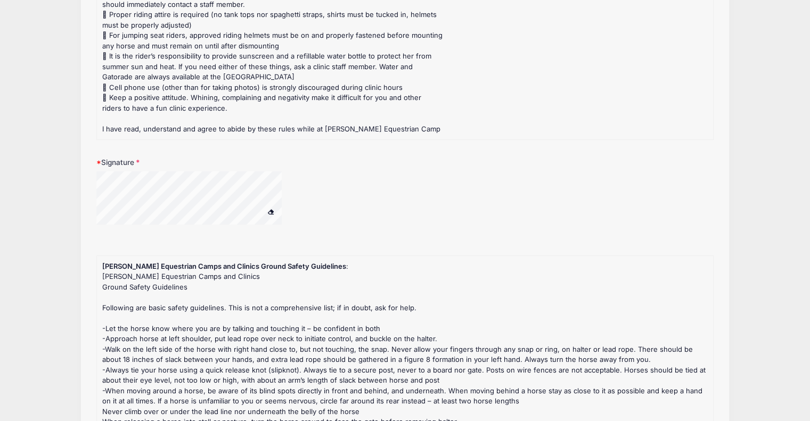
click at [273, 212] on span at bounding box center [270, 212] width 7 height 6
click at [296, 196] on div at bounding box center [202, 200] width 213 height 56
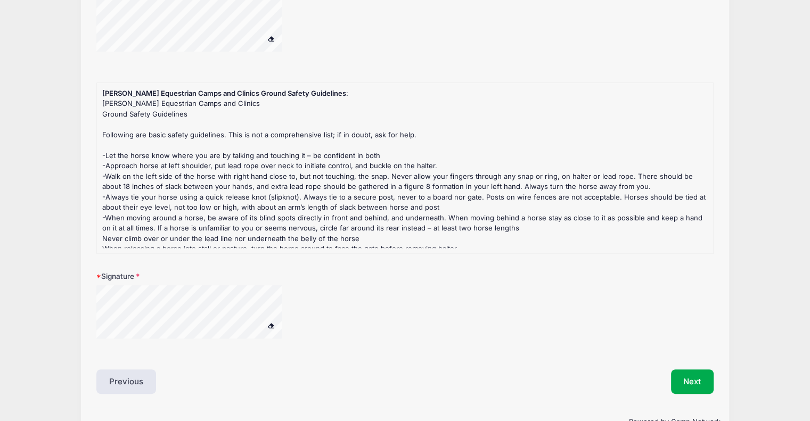
scroll to position [360, 0]
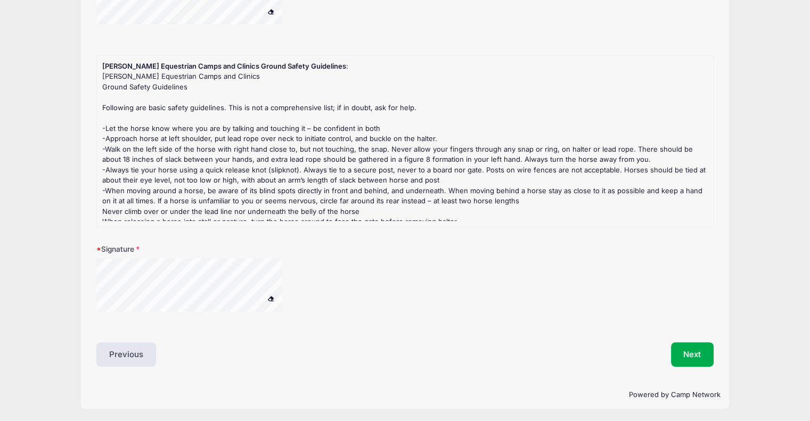
click at [324, 293] on div at bounding box center [276, 291] width 360 height 67
click at [681, 351] on button "Next" at bounding box center [692, 355] width 43 height 25
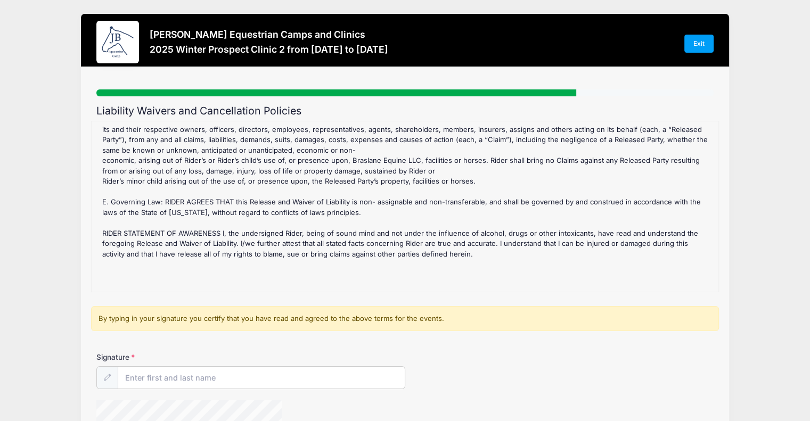
scroll to position [650, 0]
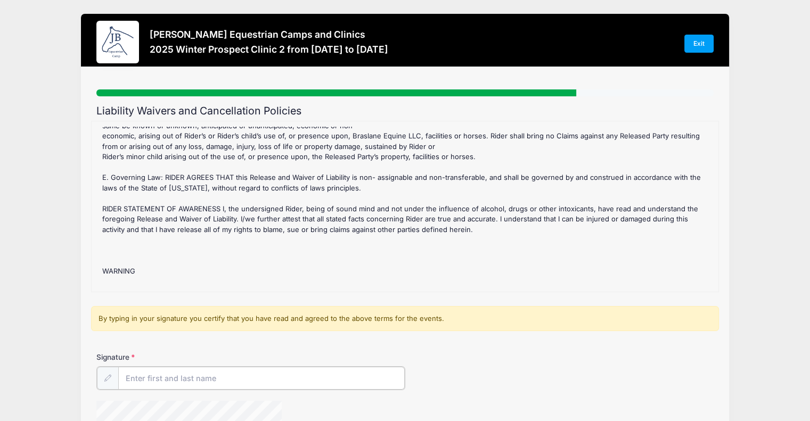
click at [215, 376] on input "Signature" at bounding box center [261, 378] width 287 height 23
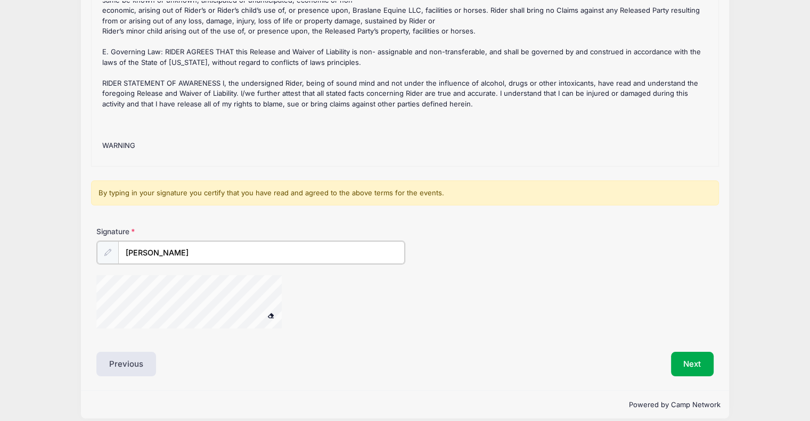
scroll to position [135, 0]
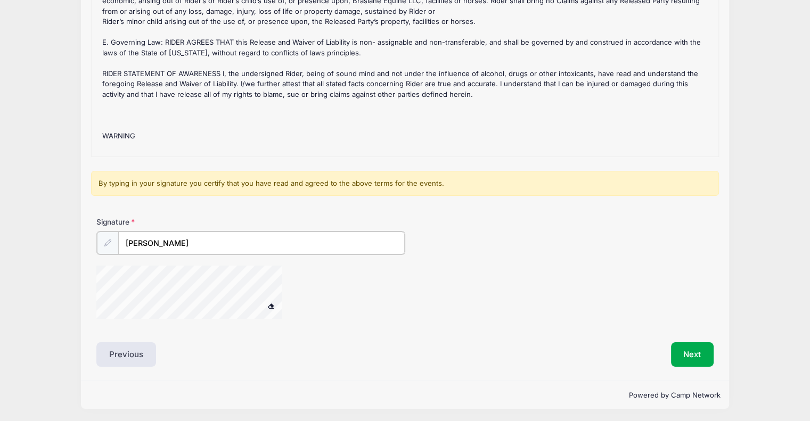
click at [305, 279] on div at bounding box center [202, 294] width 213 height 56
type input "[PERSON_NAME]"
click at [694, 355] on button "Next" at bounding box center [692, 355] width 43 height 25
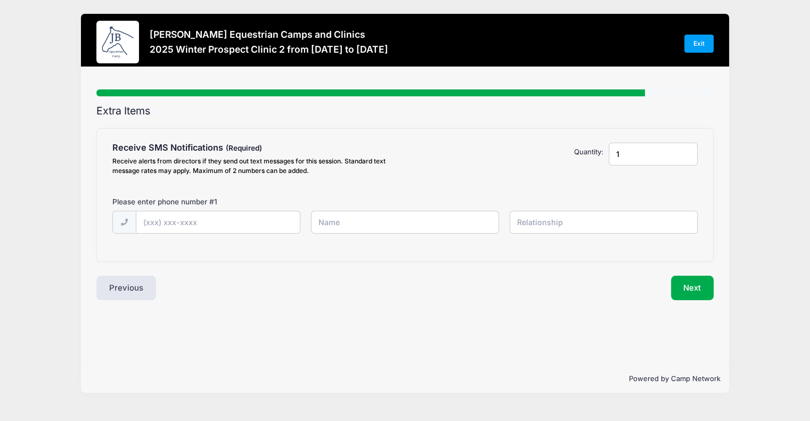
scroll to position [0, 0]
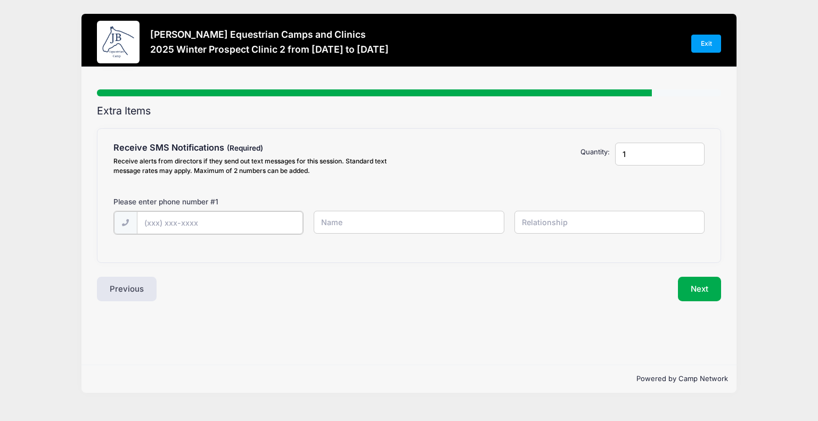
click at [197, 222] on input "text" at bounding box center [220, 223] width 166 height 23
type input "[PHONE_NUMBER]"
click at [402, 216] on input "text" at bounding box center [409, 222] width 190 height 23
click at [362, 221] on input "Trisha" at bounding box center [409, 222] width 190 height 23
type input "[PERSON_NAME]"
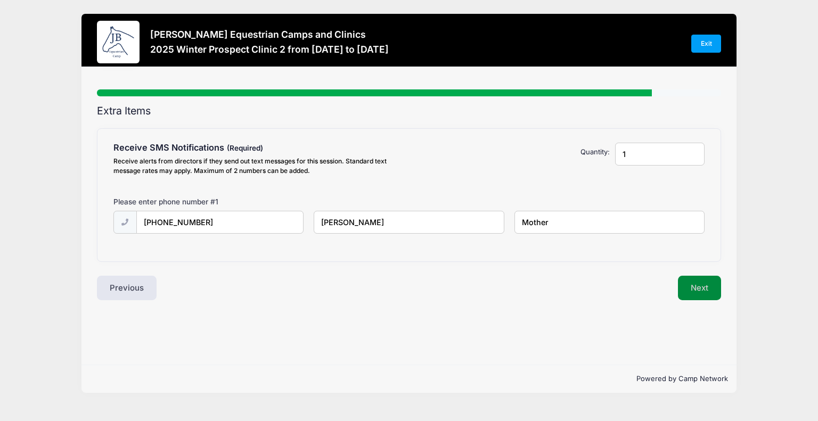
type input "Mother"
click at [706, 289] on button "Next" at bounding box center [699, 288] width 43 height 25
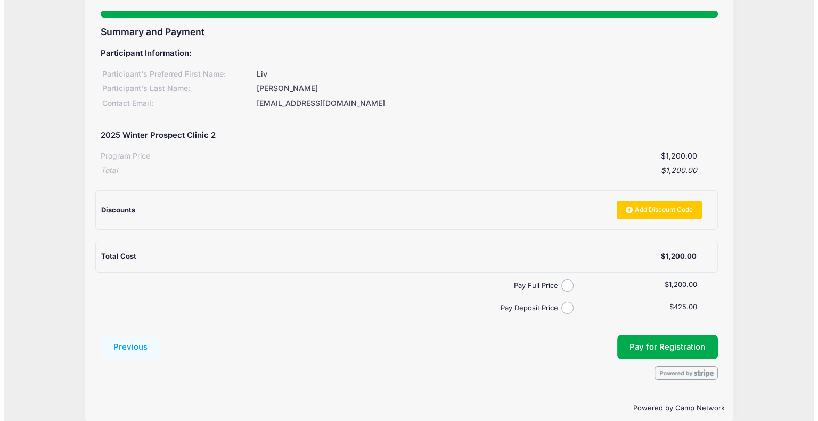
scroll to position [93, 0]
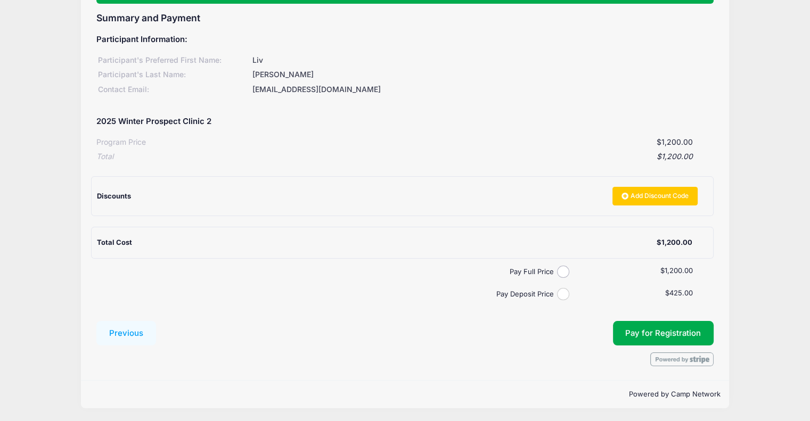
click at [564, 296] on input "Pay Deposit Price" at bounding box center [563, 294] width 12 height 12
radio input "true"
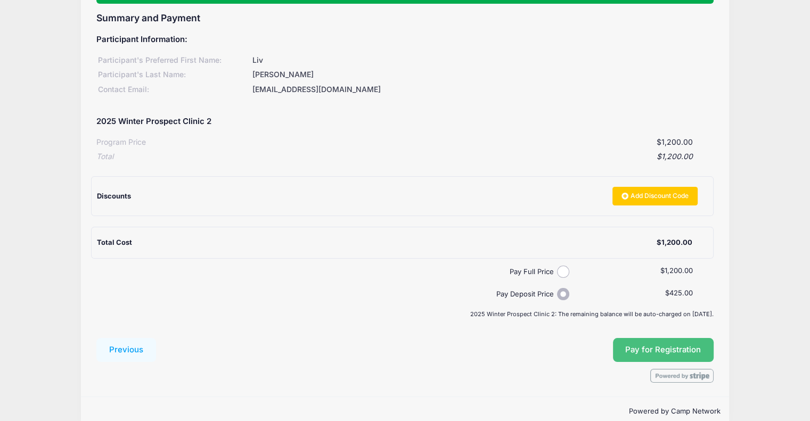
click at [647, 351] on button "Pay for Registration" at bounding box center [663, 350] width 101 height 25
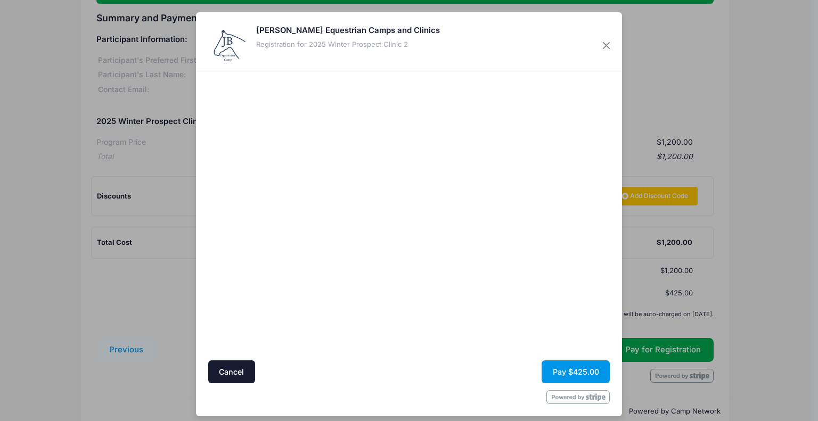
click at [567, 371] on button "Pay $425.00" at bounding box center [576, 372] width 68 height 23
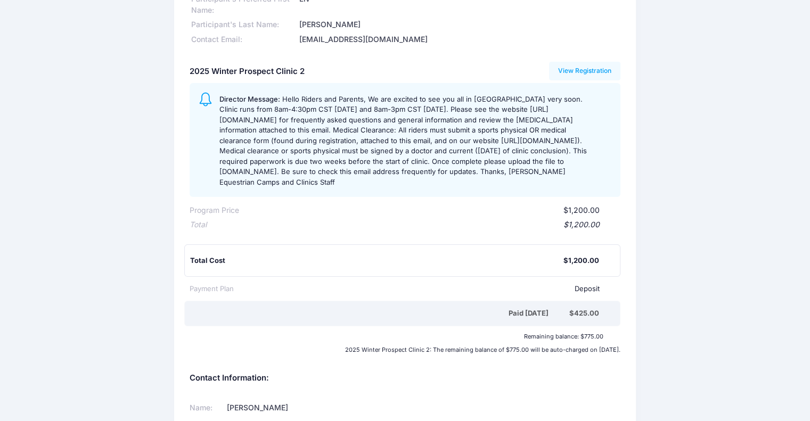
scroll to position [123, 0]
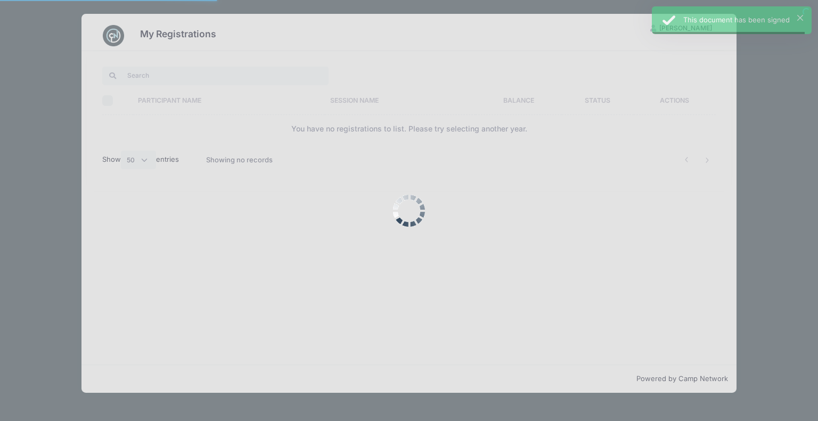
select select "50"
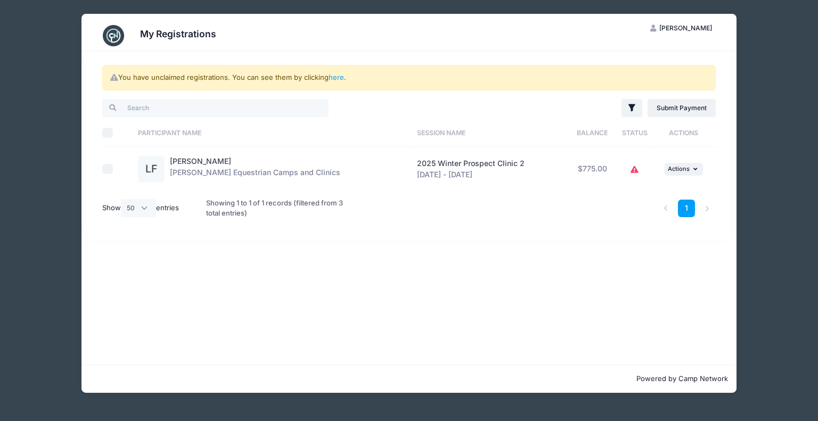
click at [634, 170] on icon at bounding box center [635, 170] width 9 height 0
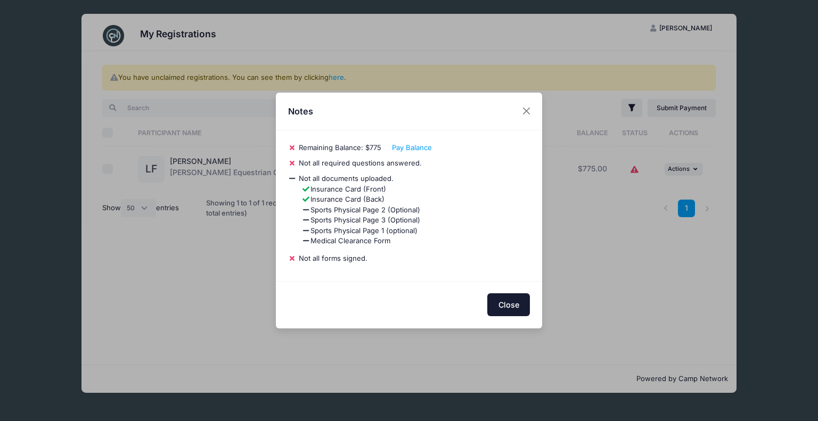
click at [492, 301] on button "Close" at bounding box center [509, 305] width 43 height 23
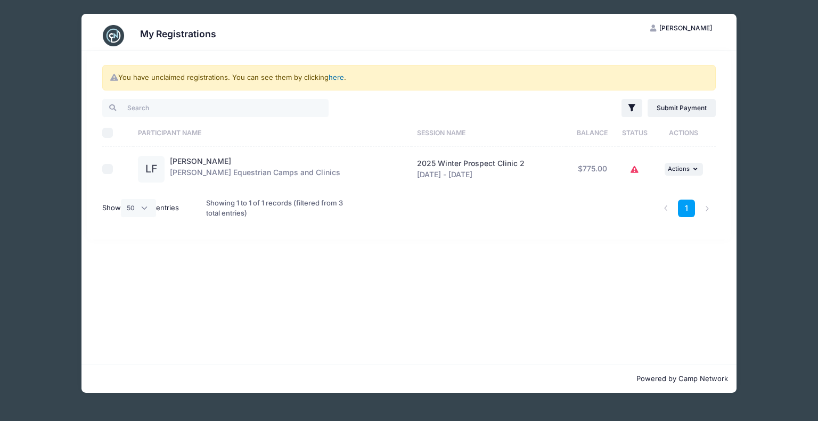
click at [337, 76] on link "here" at bounding box center [336, 77] width 15 height 9
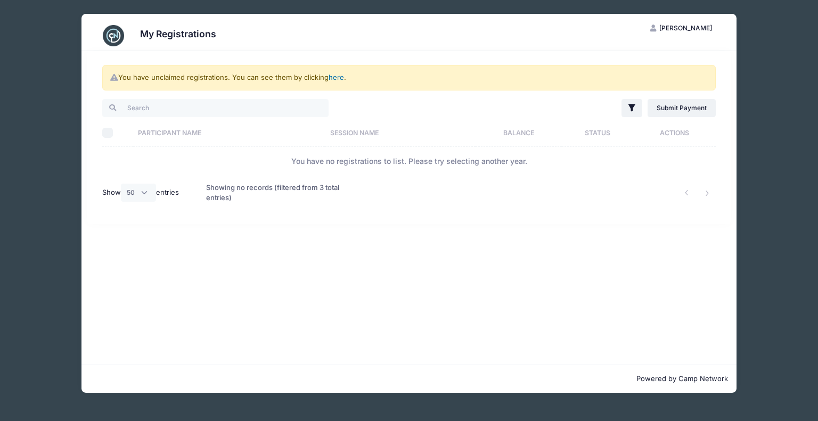
click at [336, 77] on link "here" at bounding box center [336, 77] width 15 height 9
click at [260, 183] on div "Showing no records (filtered from 3 total entries)" at bounding box center [278, 193] width 145 height 35
click at [176, 193] on label "Show All 10 25 50 entries" at bounding box center [140, 193] width 77 height 18
click at [156, 193] on select "All 10 25 50" at bounding box center [138, 193] width 35 height 18
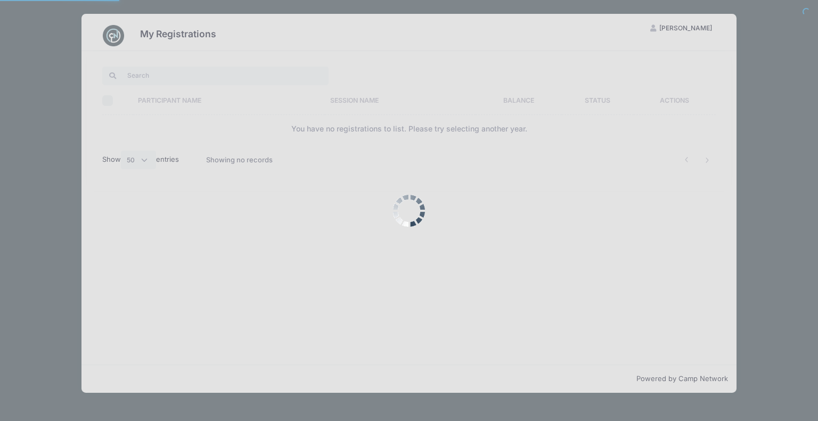
select select "50"
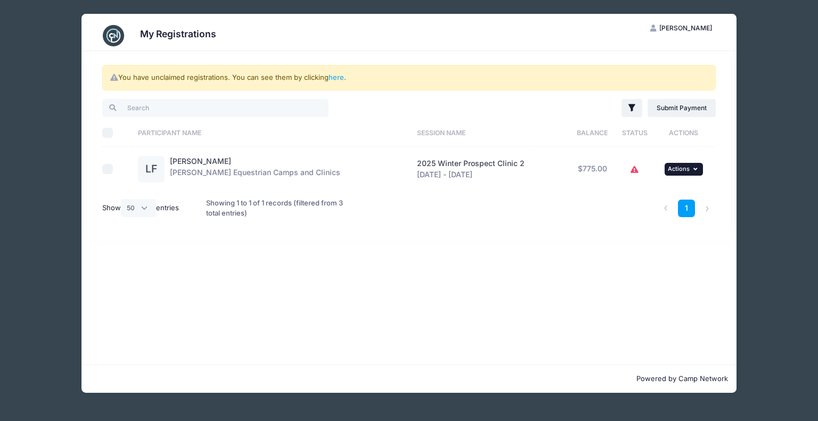
click at [682, 171] on span "Actions" at bounding box center [679, 168] width 22 height 7
click at [574, 202] on div "1" at bounding box center [539, 208] width 364 height 35
click at [679, 174] on button "... Actions" at bounding box center [684, 169] width 38 height 13
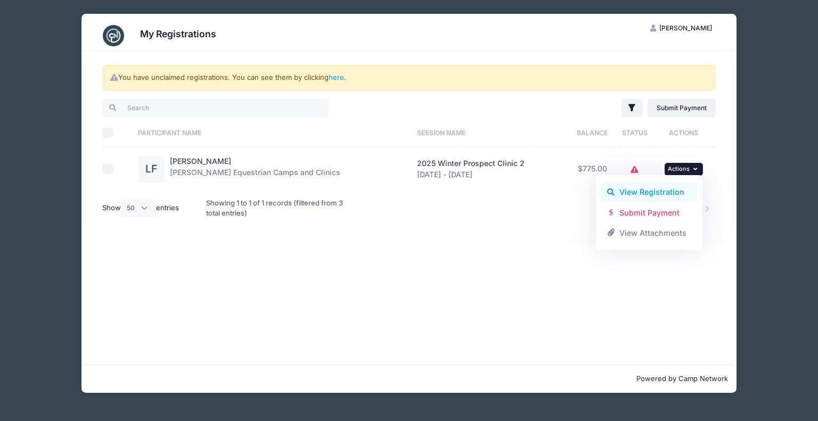
click at [650, 191] on link "View Registration" at bounding box center [650, 192] width 96 height 20
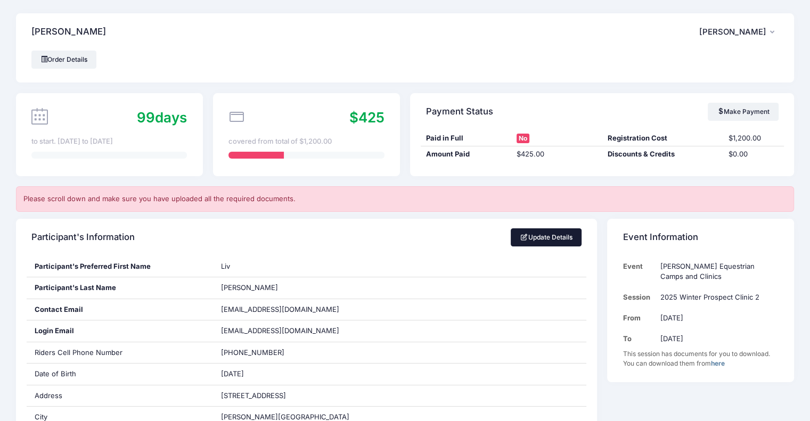
click at [526, 237] on link "Update Details" at bounding box center [546, 238] width 71 height 18
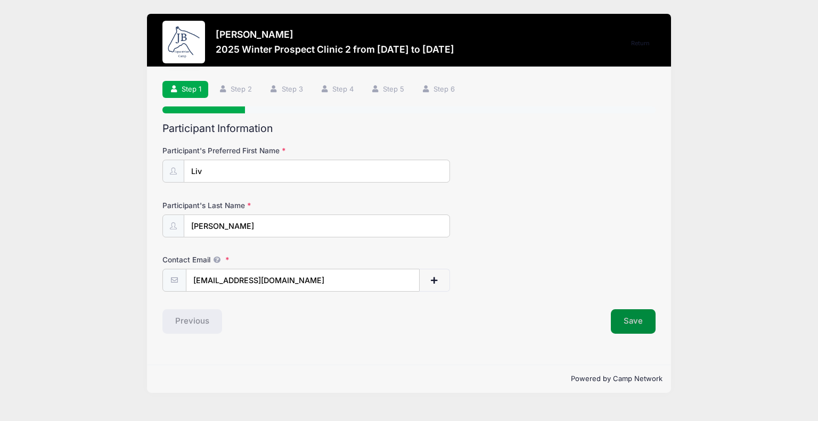
click at [639, 325] on button "Save" at bounding box center [633, 322] width 45 height 25
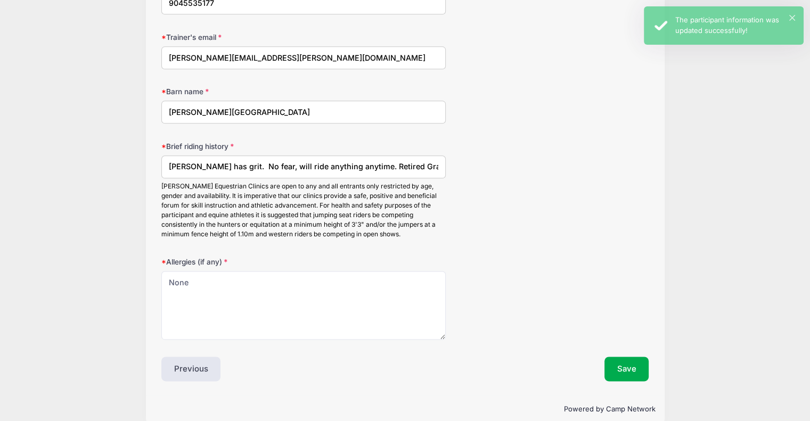
scroll to position [1309, 0]
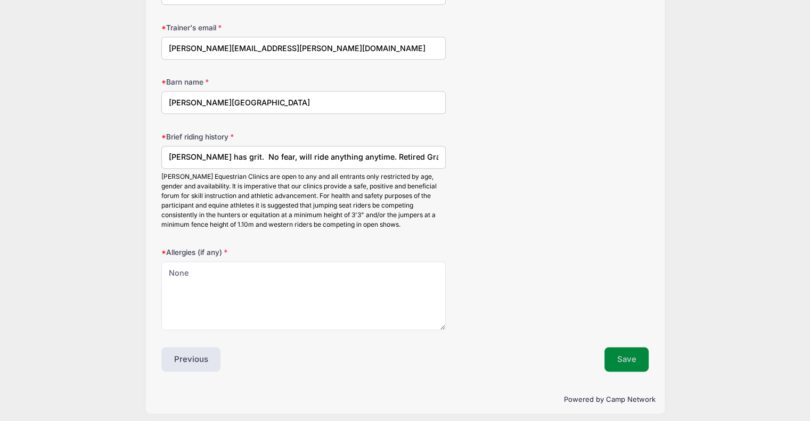
click at [642, 355] on button "Save" at bounding box center [627, 359] width 45 height 25
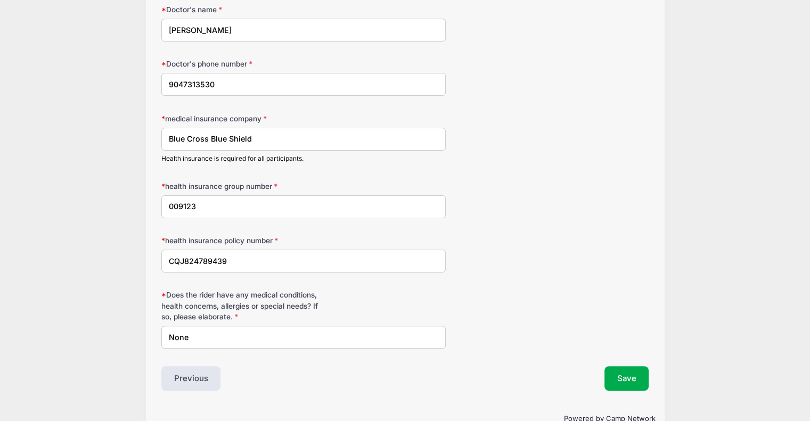
scroll to position [220, 0]
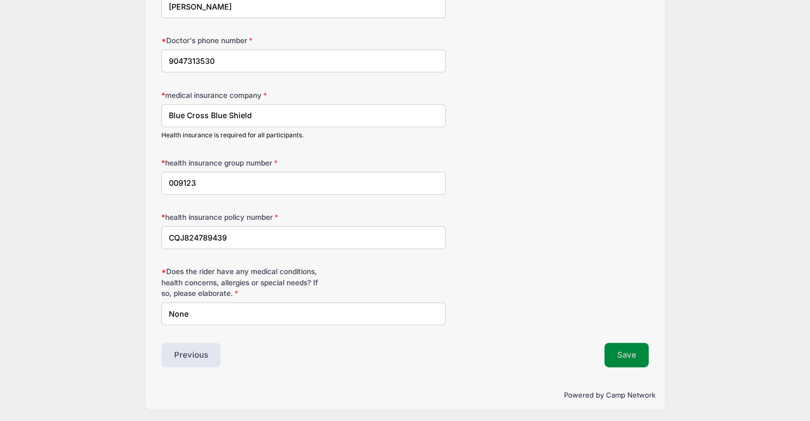
click at [623, 360] on button "Save" at bounding box center [627, 355] width 45 height 25
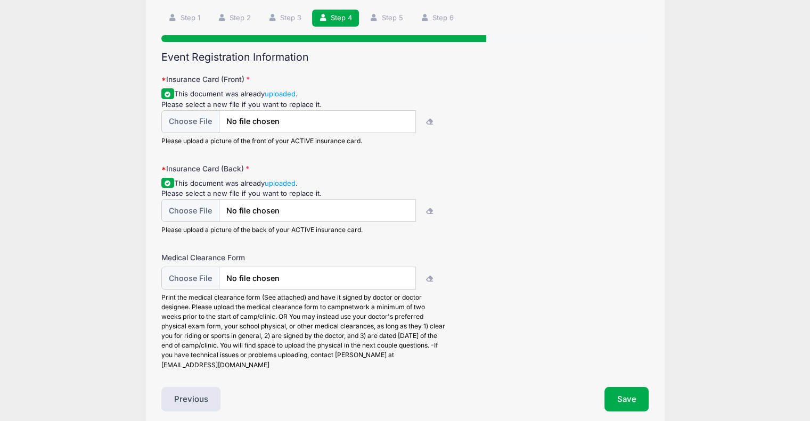
scroll to position [0, 0]
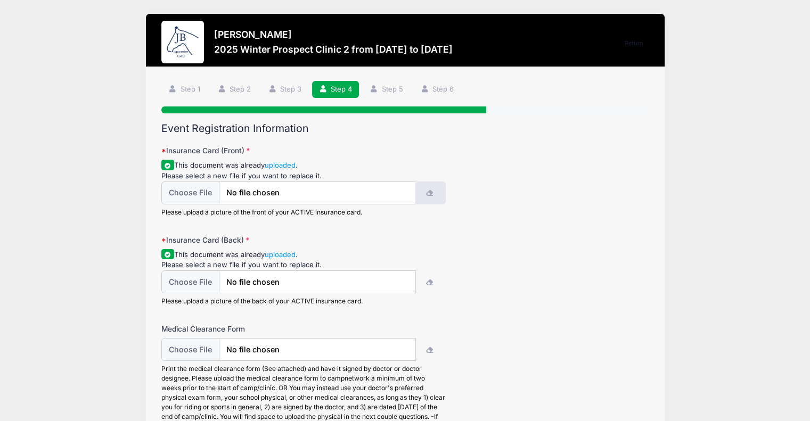
click at [426, 193] on icon "button" at bounding box center [430, 193] width 9 height 0
click at [357, 190] on input "file" at bounding box center [288, 193] width 255 height 23
type input "C:\fakepath\IMG_0042.jpg"
click at [304, 285] on input "file" at bounding box center [288, 282] width 255 height 23
type input "C:\fakepath\IMG_0041.jpg"
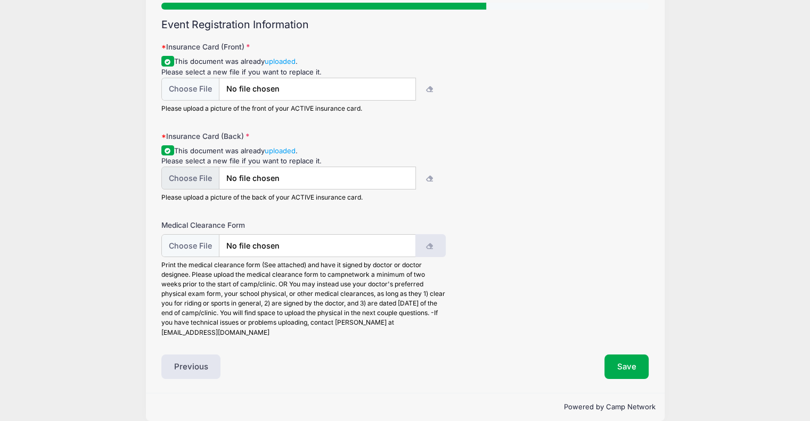
scroll to position [107, 0]
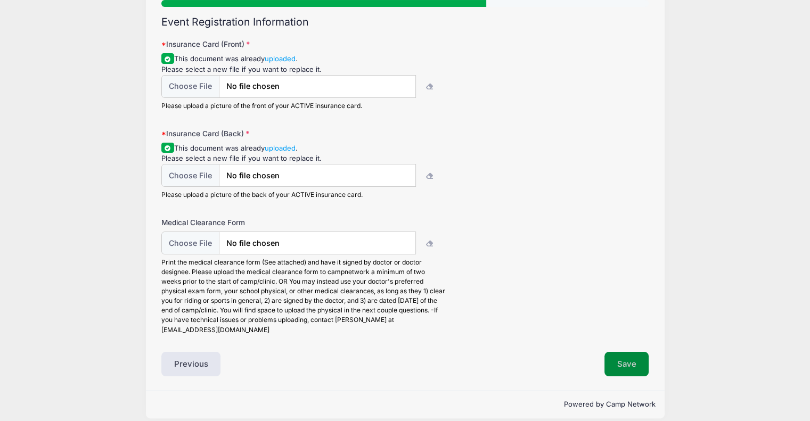
click at [639, 362] on button "Save" at bounding box center [627, 364] width 45 height 25
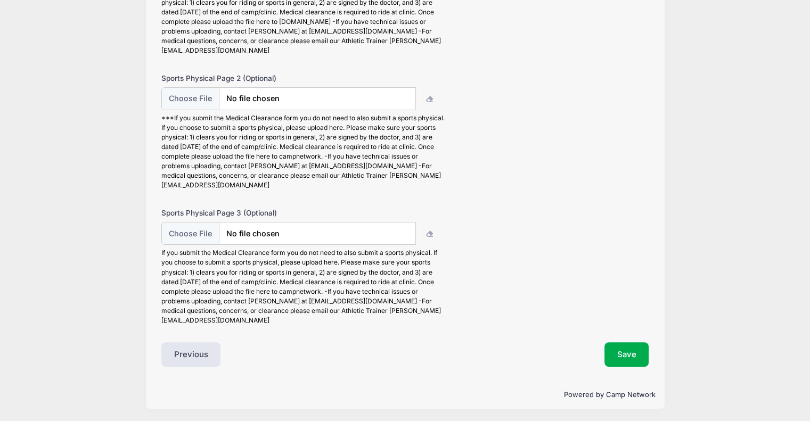
scroll to position [209, 0]
click at [630, 360] on button "Save" at bounding box center [627, 354] width 45 height 25
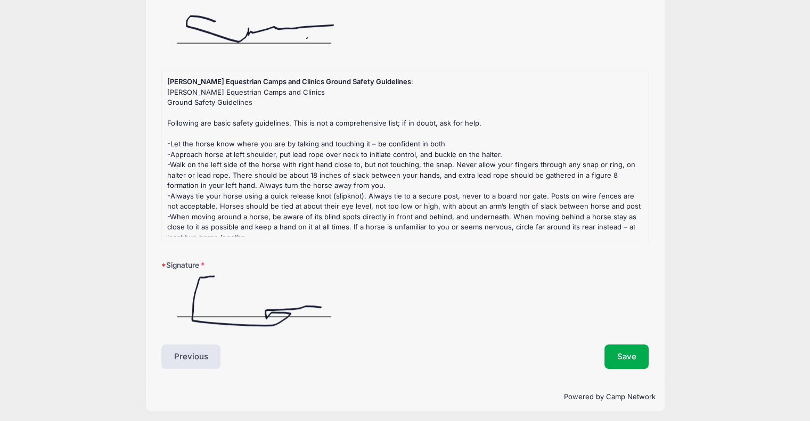
scroll to position [351, 0]
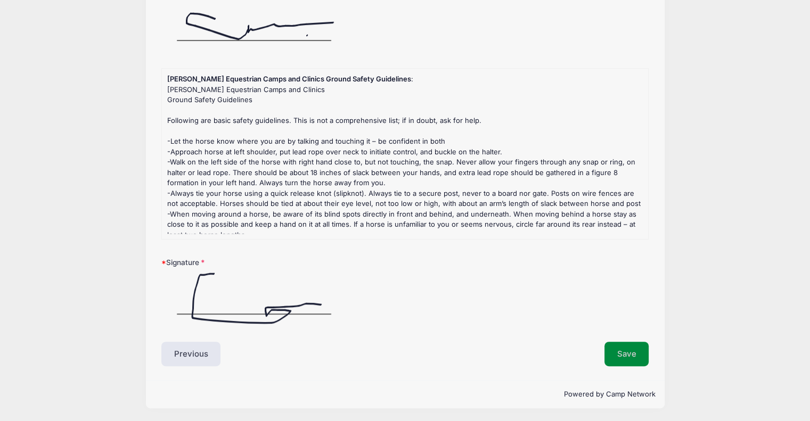
click at [618, 350] on button "Save" at bounding box center [627, 354] width 45 height 25
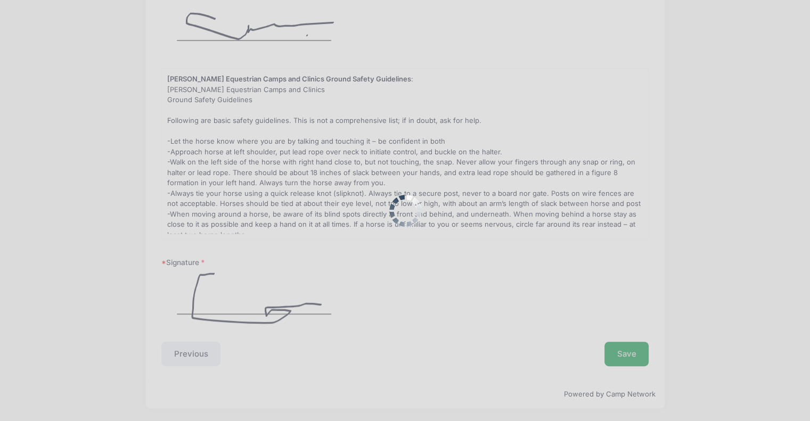
scroll to position [0, 0]
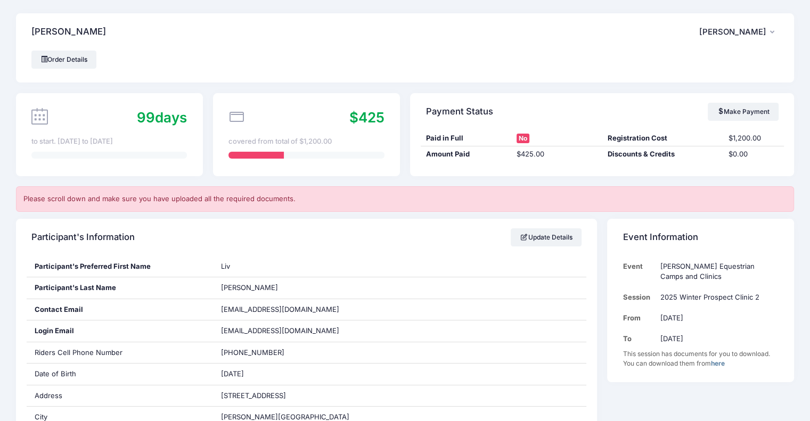
click at [755, 32] on span "[PERSON_NAME]" at bounding box center [733, 32] width 67 height 10
click at [676, 88] on link "Logout" at bounding box center [712, 89] width 123 height 20
